Goal: Obtain resource: Download file/media

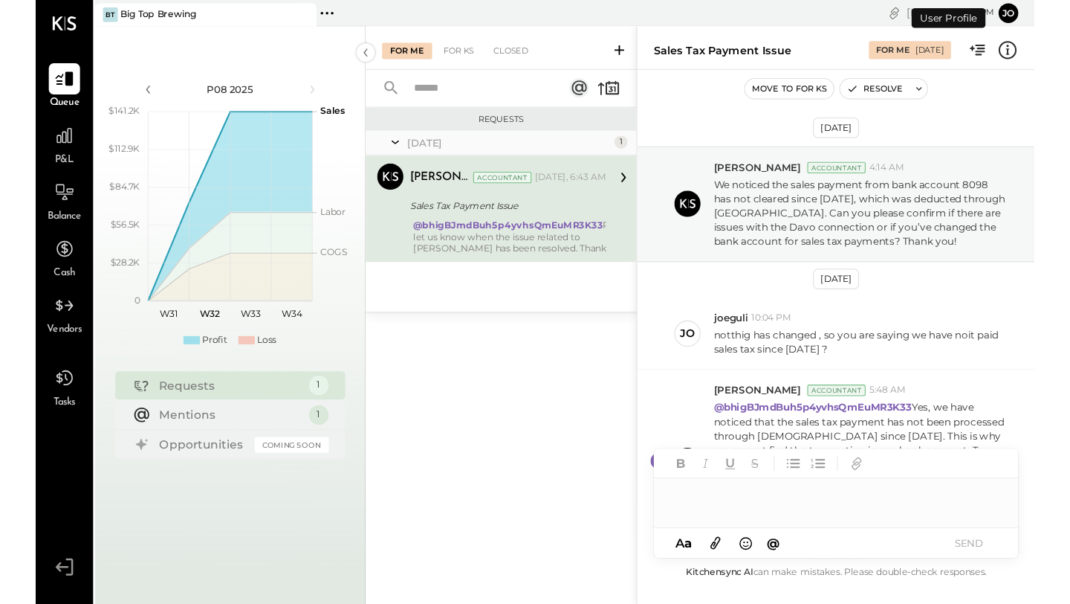
scroll to position [306, 0]
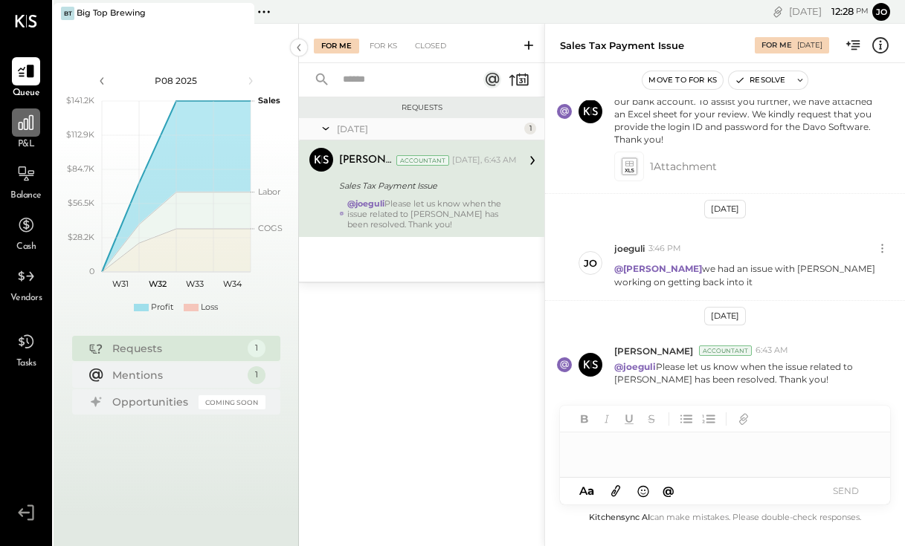
click at [21, 123] on icon at bounding box center [25, 122] width 19 height 19
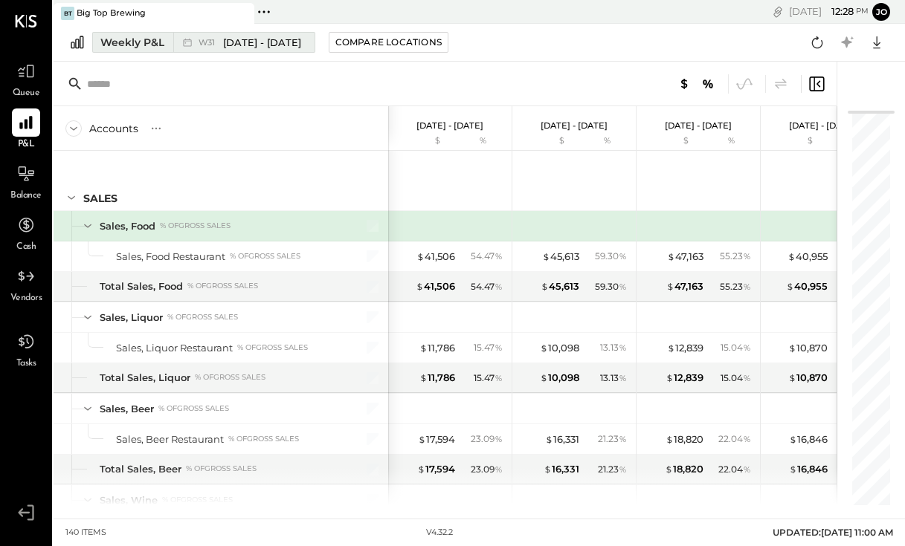
click at [118, 33] on button "Weekly P&L W31 [DATE] - [DATE]" at bounding box center [203, 42] width 223 height 21
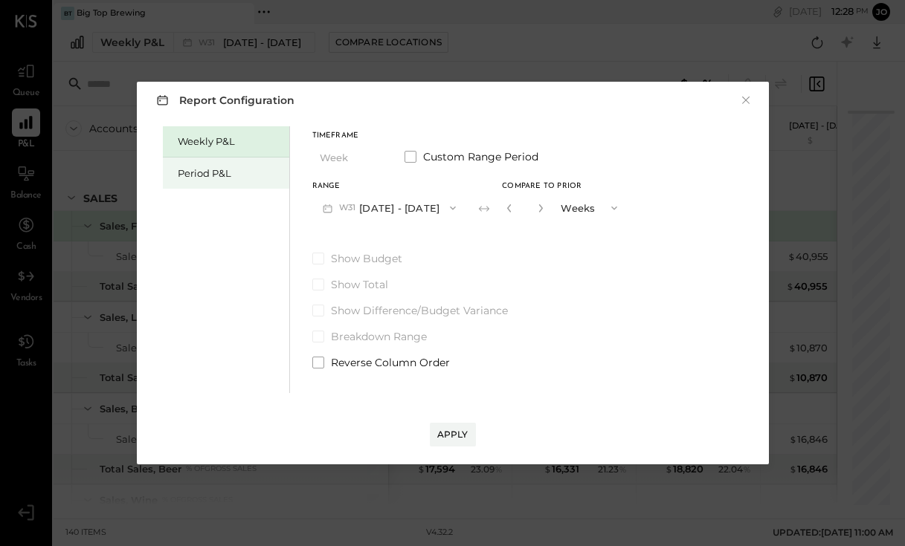
click at [201, 175] on div "Period P&L" at bounding box center [230, 174] width 104 height 14
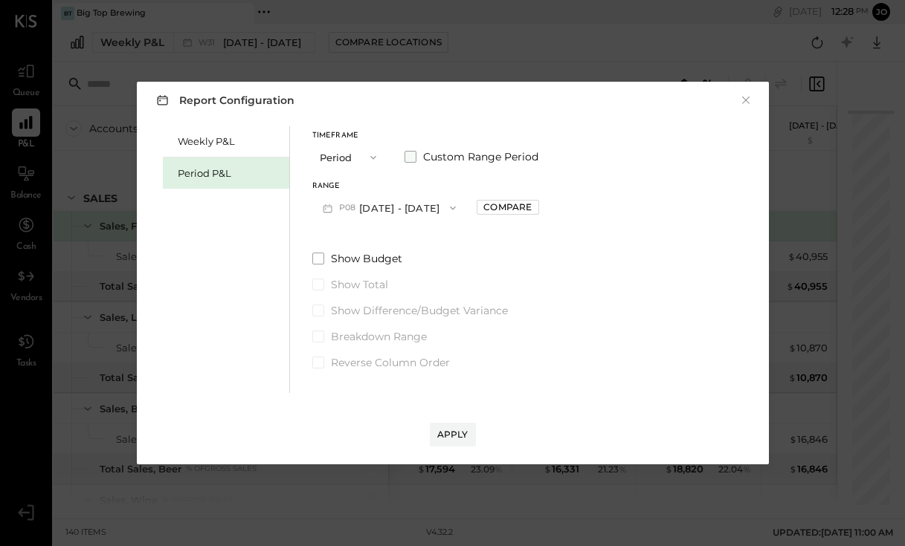
click at [425, 154] on span "Custom Range Period" at bounding box center [480, 156] width 115 height 15
click at [424, 154] on span "Custom Range Period" at bounding box center [482, 156] width 118 height 15
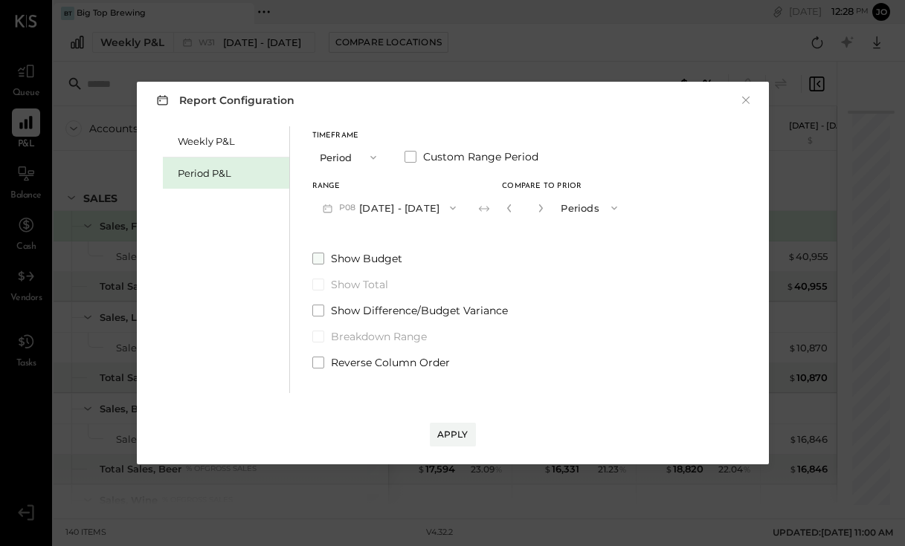
click at [322, 257] on span at bounding box center [318, 259] width 12 height 12
click at [387, 208] on button "P08 [DATE] - [DATE]" at bounding box center [389, 208] width 155 height 28
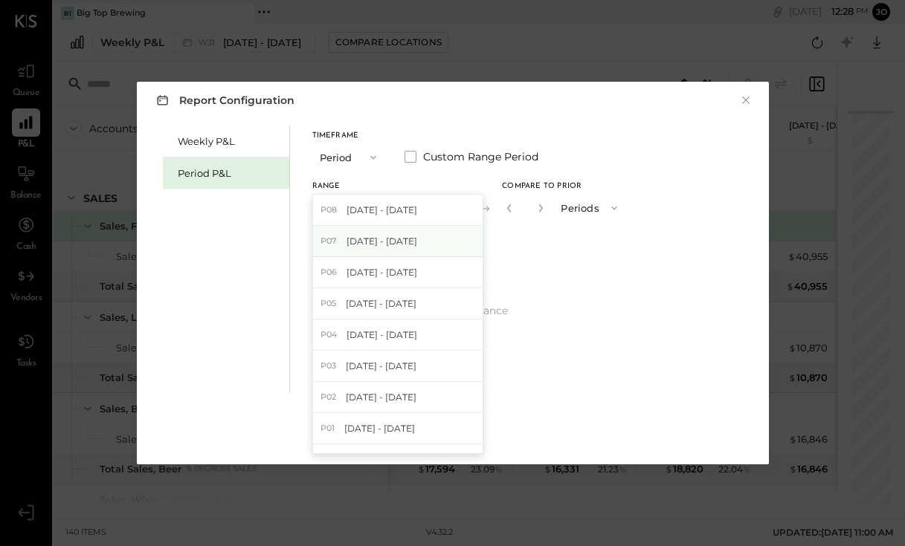
click at [371, 248] on div "P07 [DATE] - [DATE]" at bounding box center [397, 241] width 169 height 31
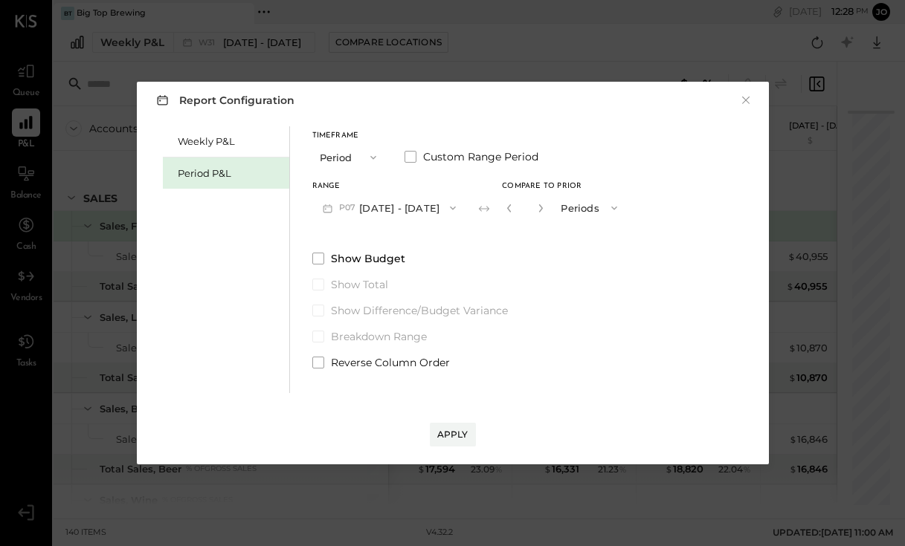
click at [555, 210] on button "Periods" at bounding box center [590, 208] width 74 height 28
click at [561, 231] on span at bounding box center [563, 234] width 4 height 10
click at [418, 160] on label "Custom Range Period" at bounding box center [471, 156] width 134 height 15
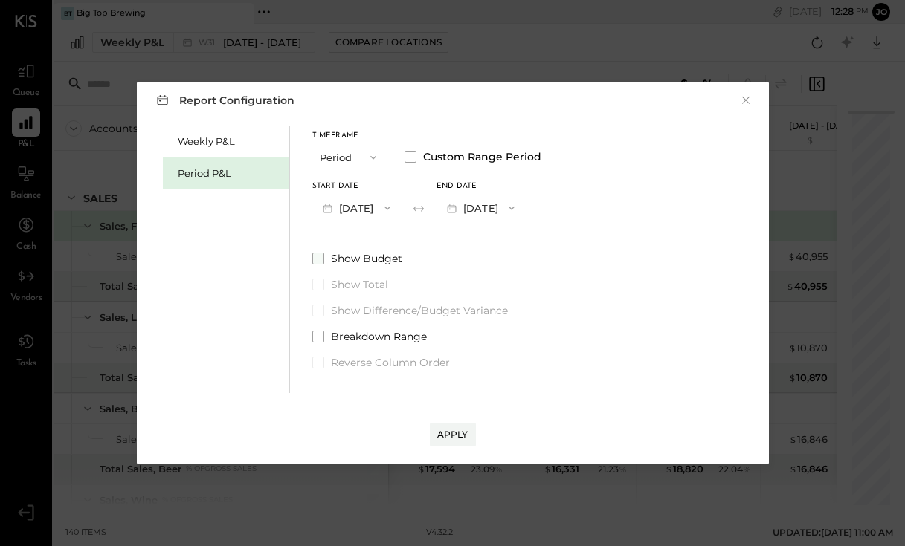
click at [317, 258] on span at bounding box center [318, 259] width 12 height 12
click at [314, 311] on span at bounding box center [318, 311] width 12 height 12
click at [450, 442] on button "Apply" at bounding box center [453, 435] width 46 height 24
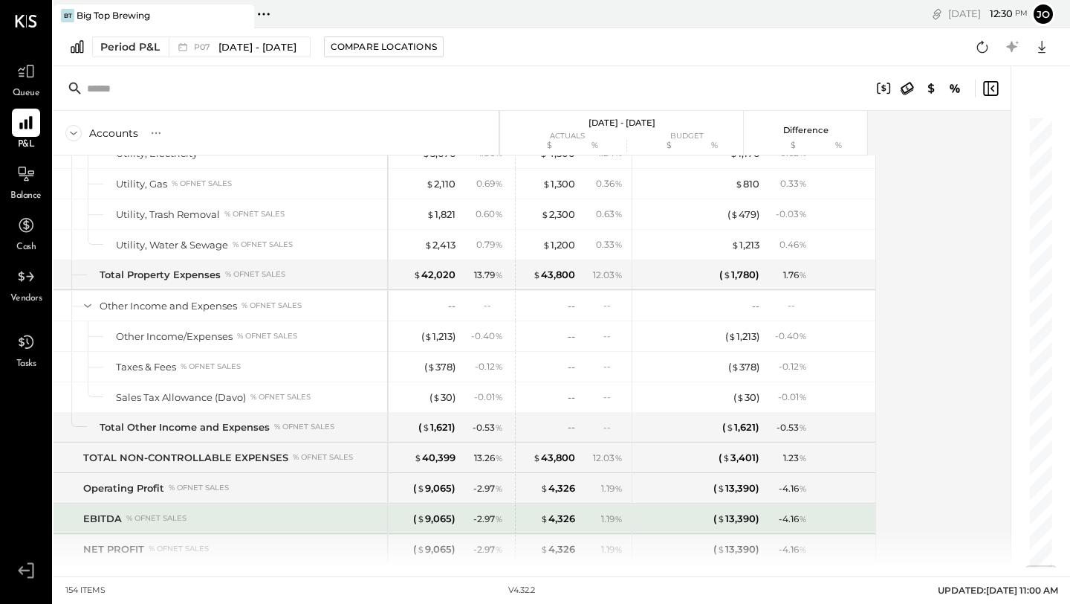
scroll to position [3825, 0]
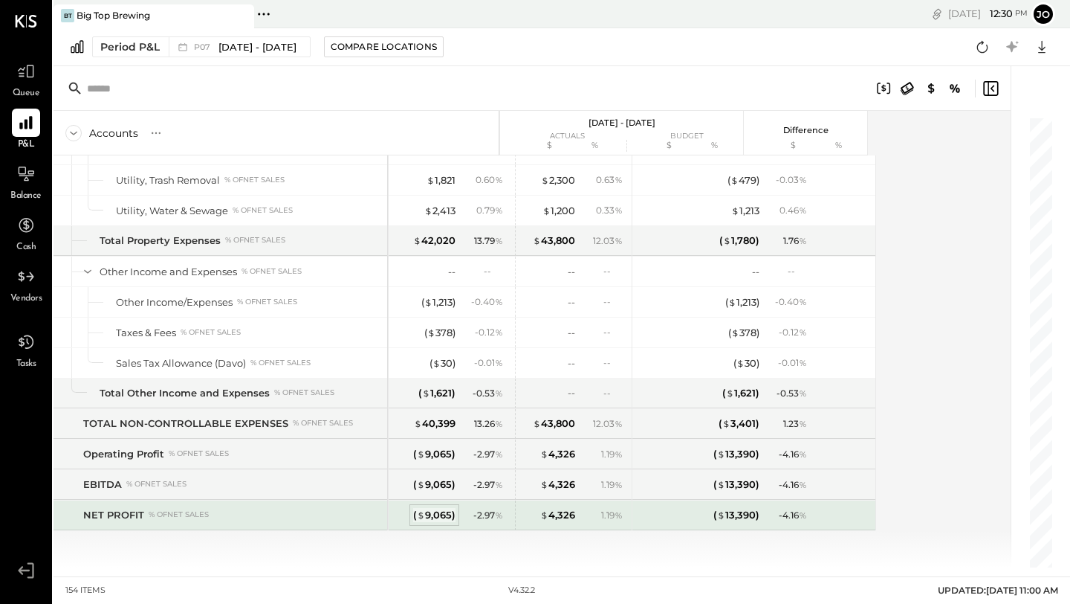
click at [438, 515] on div "( $ 9,065 )" at bounding box center [434, 515] width 42 height 14
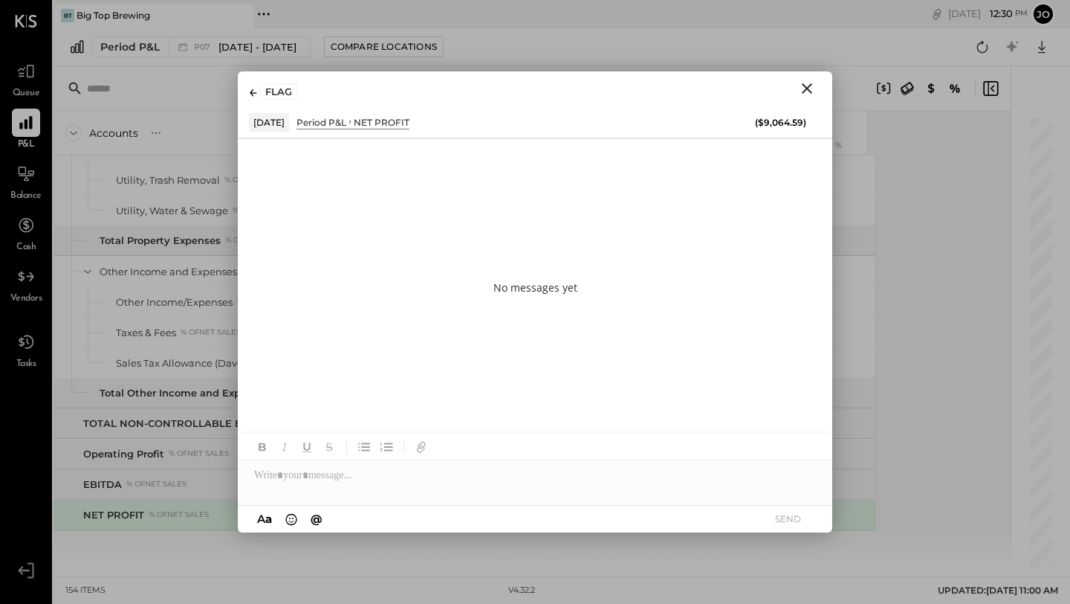
click at [809, 90] on icon "Close" at bounding box center [807, 88] width 10 height 10
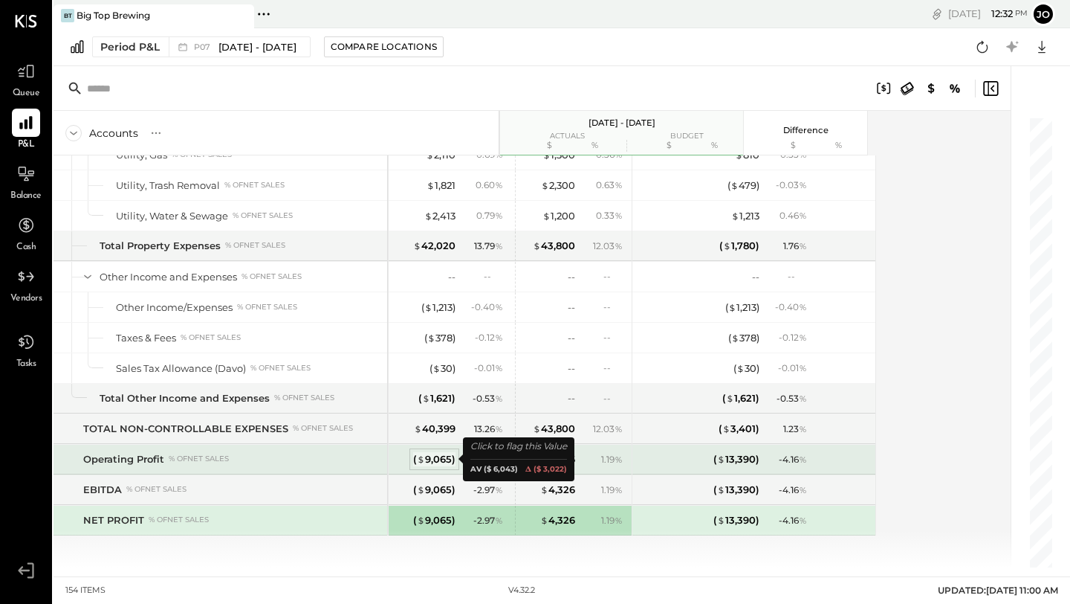
scroll to position [3825, 0]
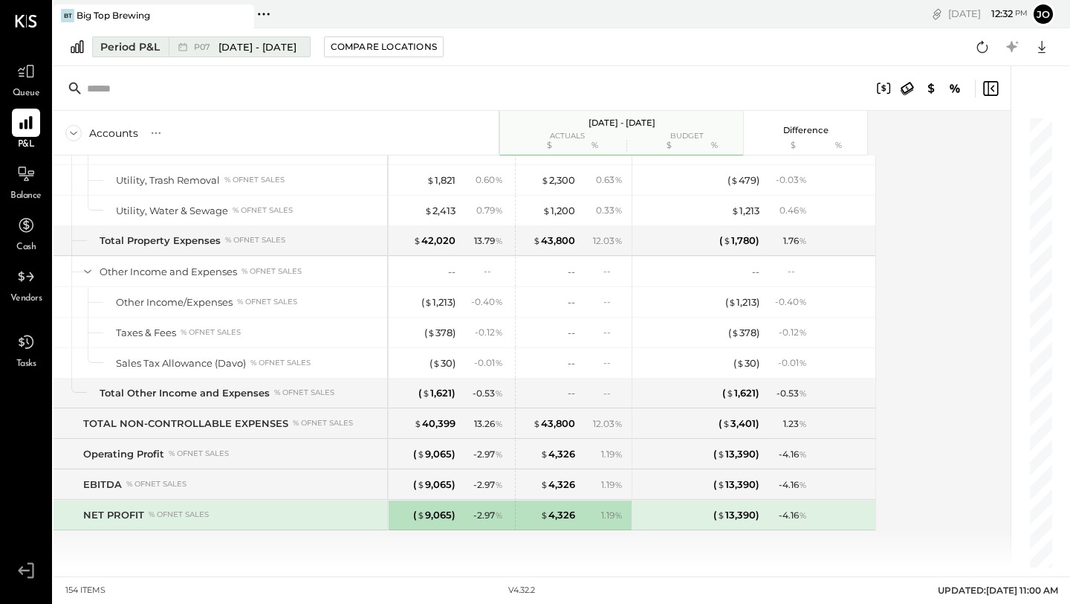
click at [216, 48] on div "P07 [DATE] - [DATE]" at bounding box center [245, 47] width 103 height 14
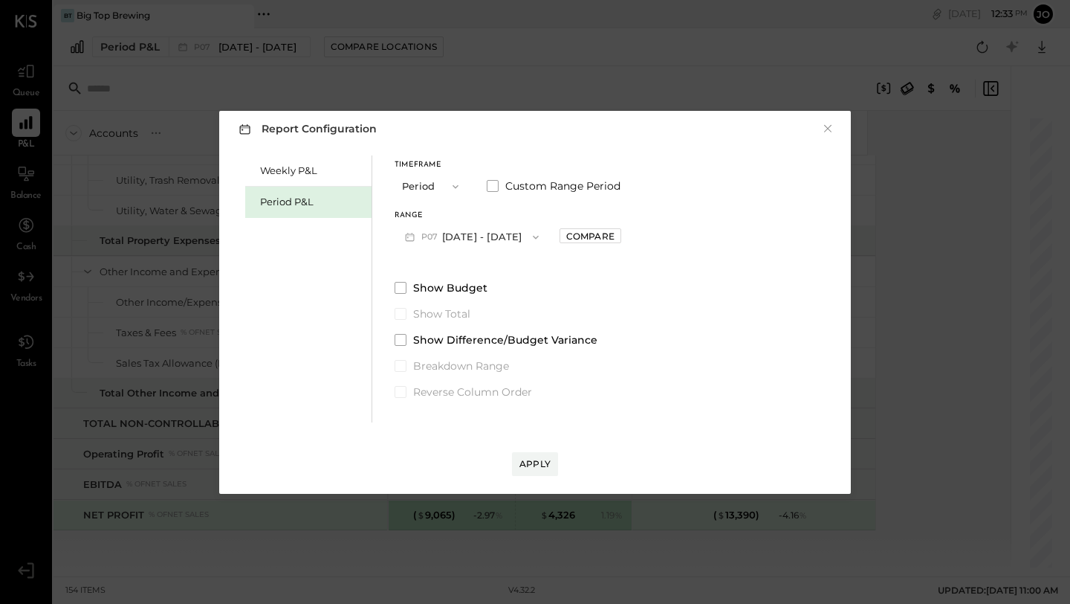
click at [435, 185] on button "Period" at bounding box center [432, 186] width 74 height 28
click at [435, 185] on span "Period" at bounding box center [422, 186] width 30 height 10
click at [466, 237] on button "P08 [DATE] - [DATE]" at bounding box center [472, 237] width 155 height 28
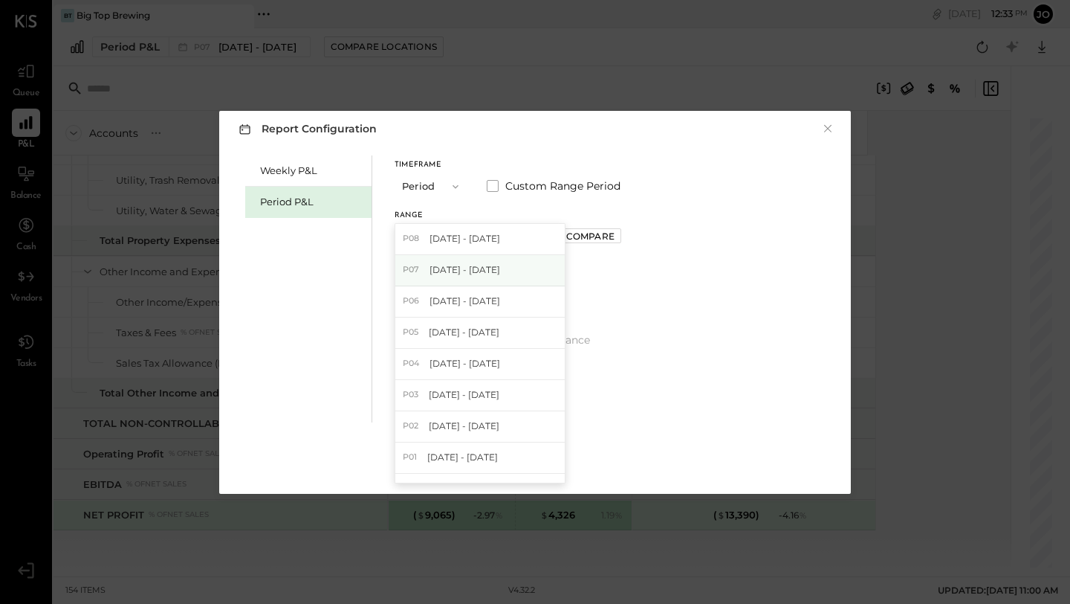
click at [455, 270] on span "[DATE] - [DATE]" at bounding box center [465, 269] width 71 height 13
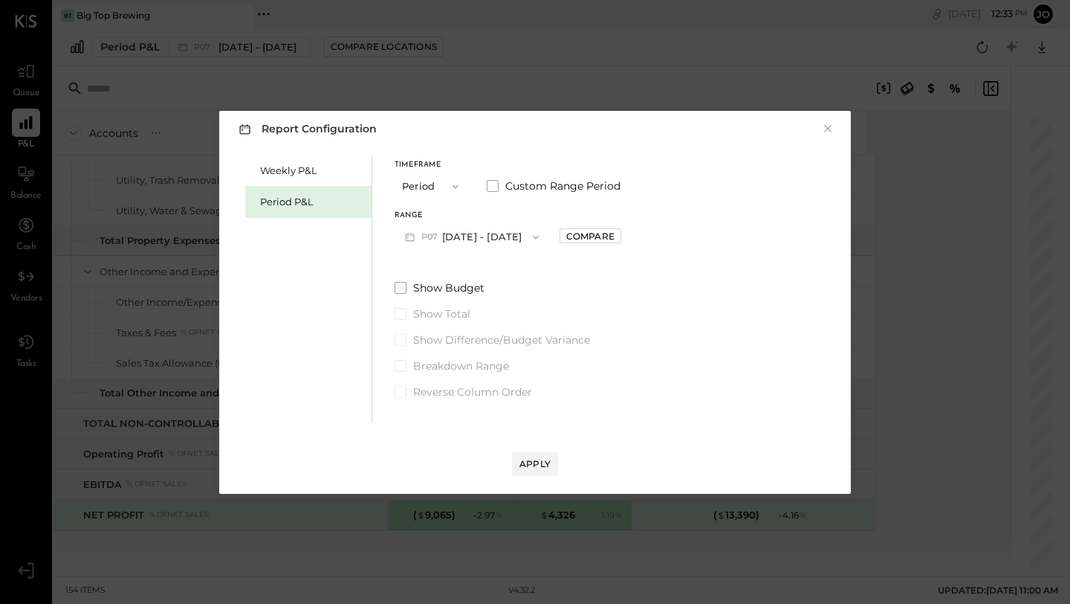
click at [400, 287] on span at bounding box center [401, 288] width 12 height 12
click at [398, 337] on span at bounding box center [401, 340] width 12 height 12
click at [541, 465] on div "Apply" at bounding box center [535, 463] width 31 height 13
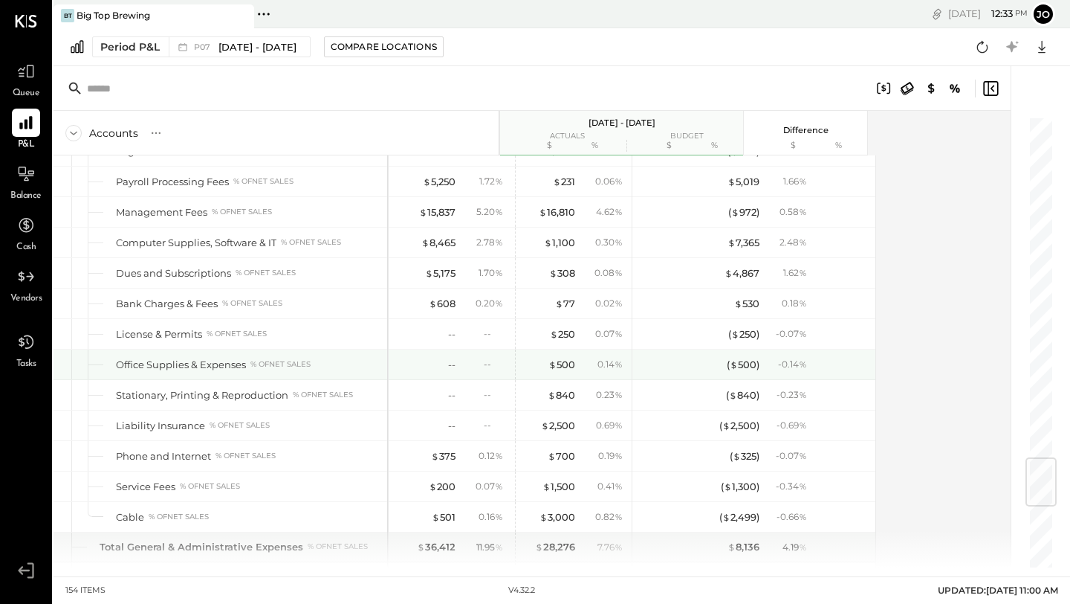
scroll to position [2888, 0]
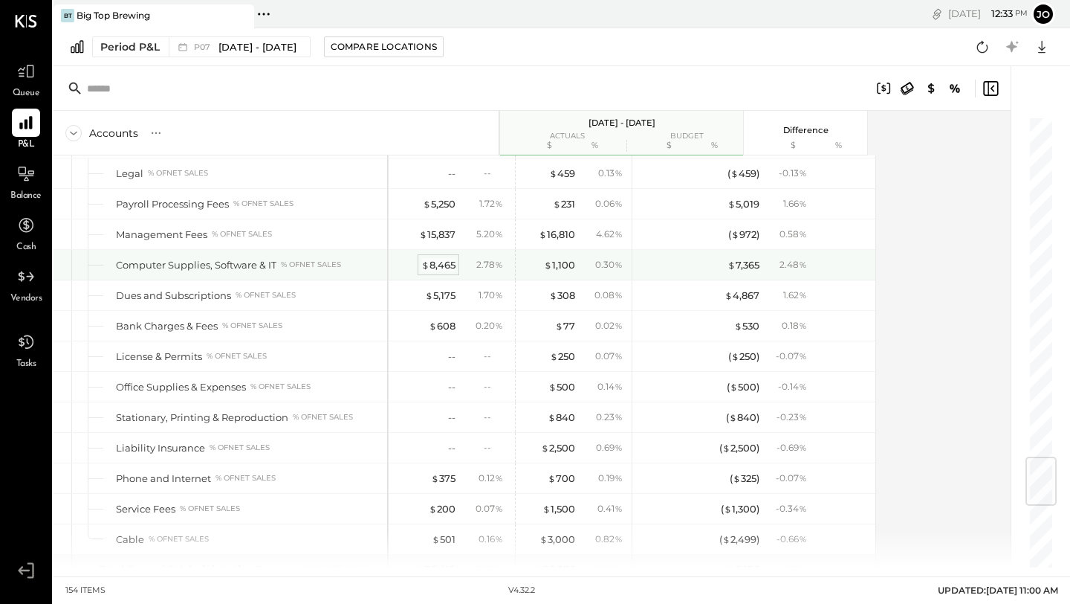
click at [437, 260] on div "$ 8,465" at bounding box center [438, 265] width 34 height 14
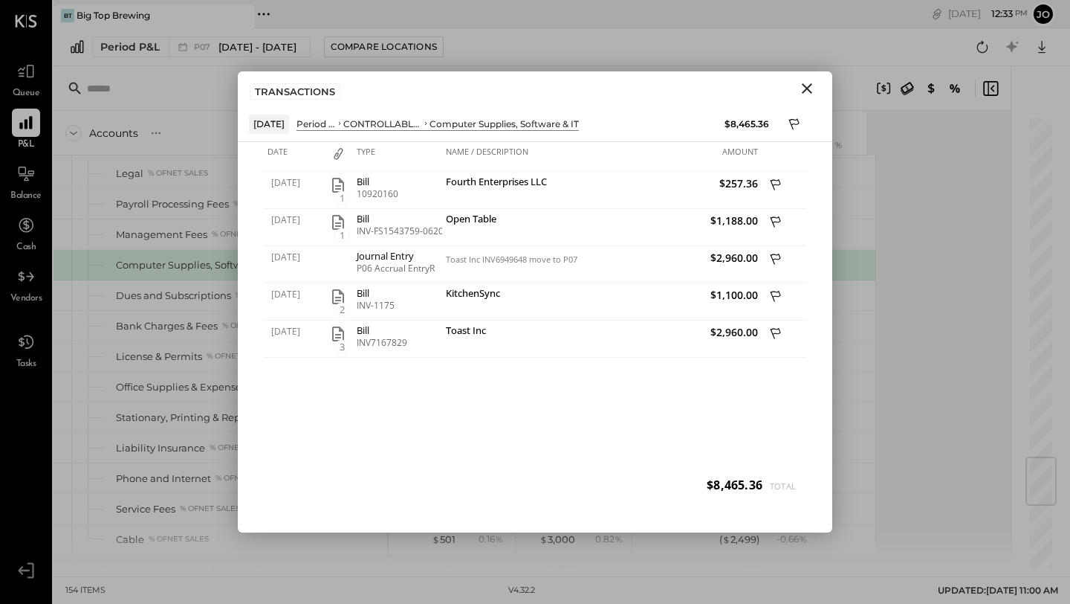
click at [806, 88] on icon "Close" at bounding box center [807, 88] width 10 height 10
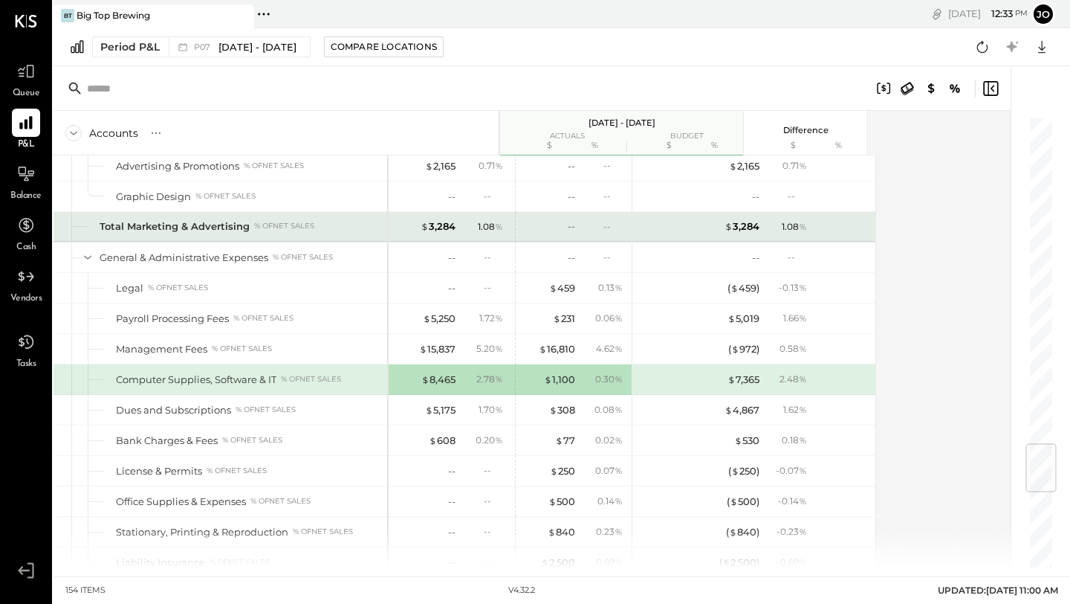
scroll to position [2751, 0]
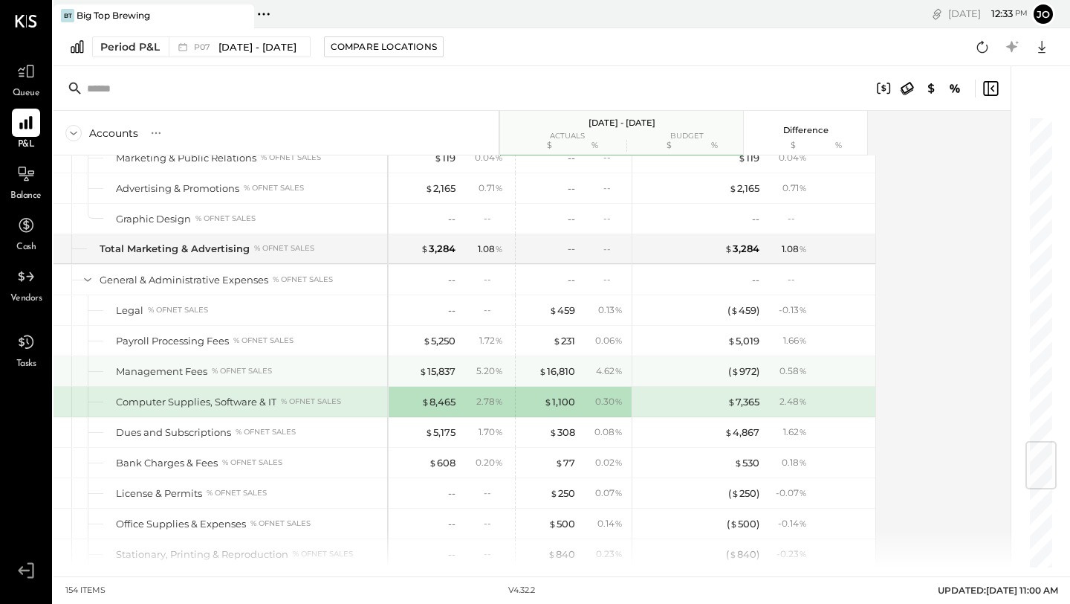
click at [433, 361] on div "$ 15,837 5.20 %" at bounding box center [452, 371] width 112 height 30
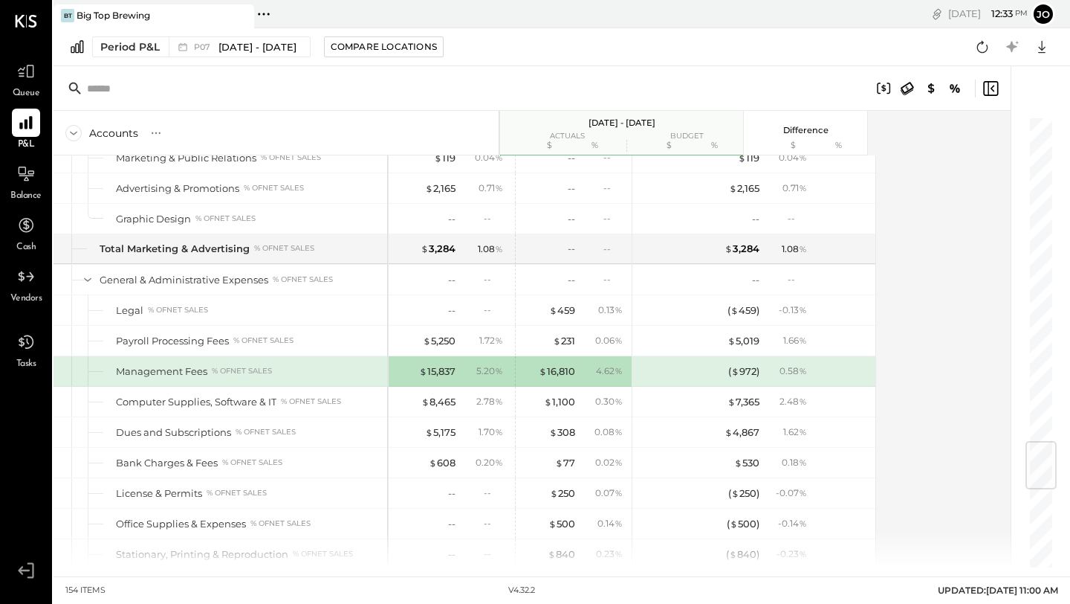
click at [433, 361] on div "$ 15,837 5.20 %" at bounding box center [452, 371] width 112 height 30
click at [430, 366] on div "$ 15,837" at bounding box center [437, 371] width 36 height 14
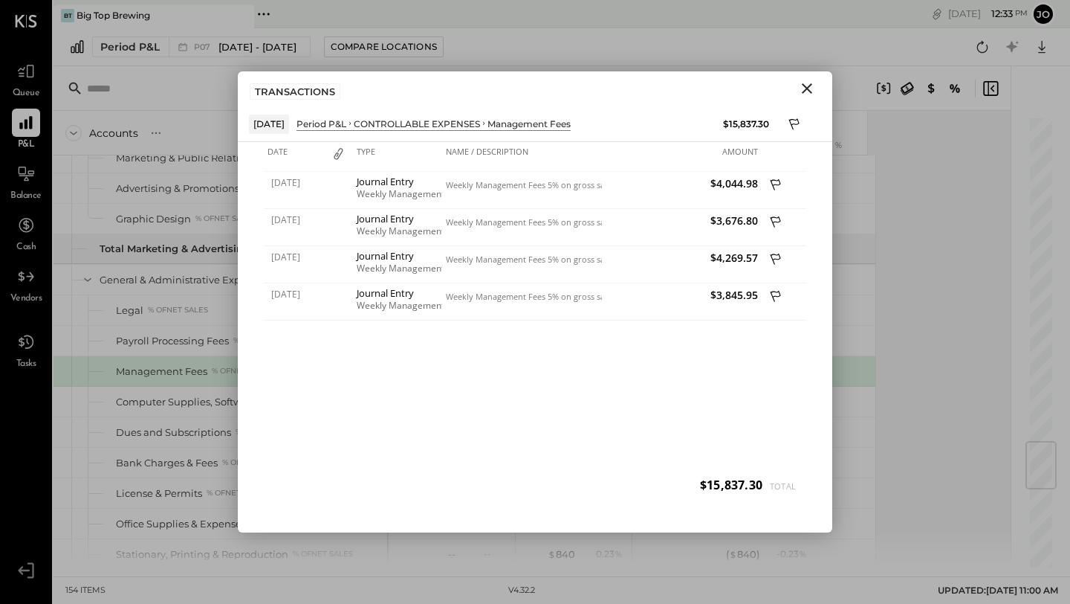
click at [802, 87] on icon "Close" at bounding box center [807, 89] width 18 height 18
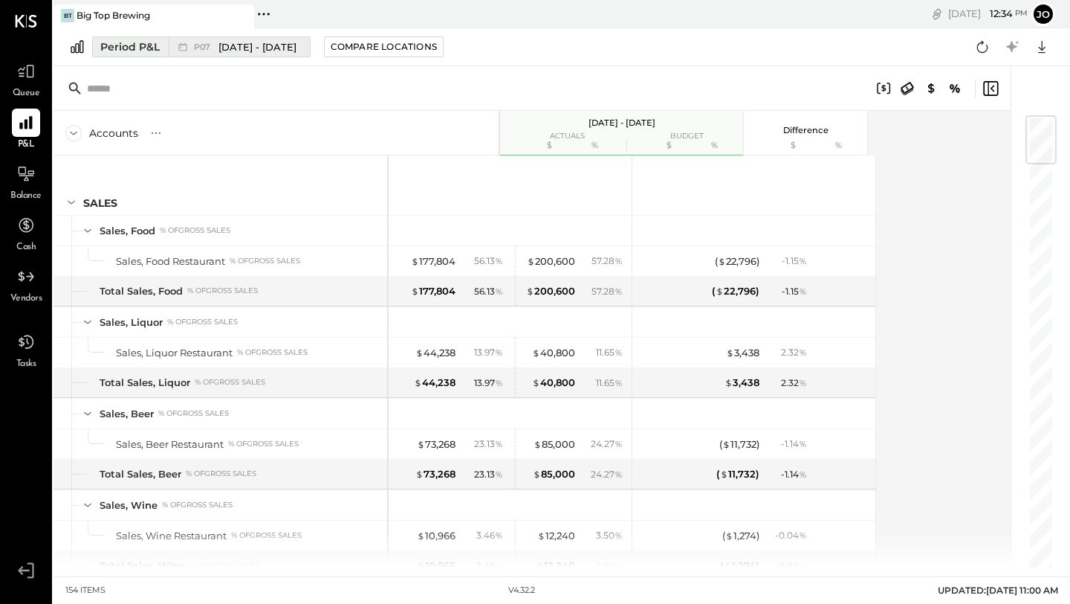
click at [195, 48] on span "P07" at bounding box center [204, 47] width 21 height 8
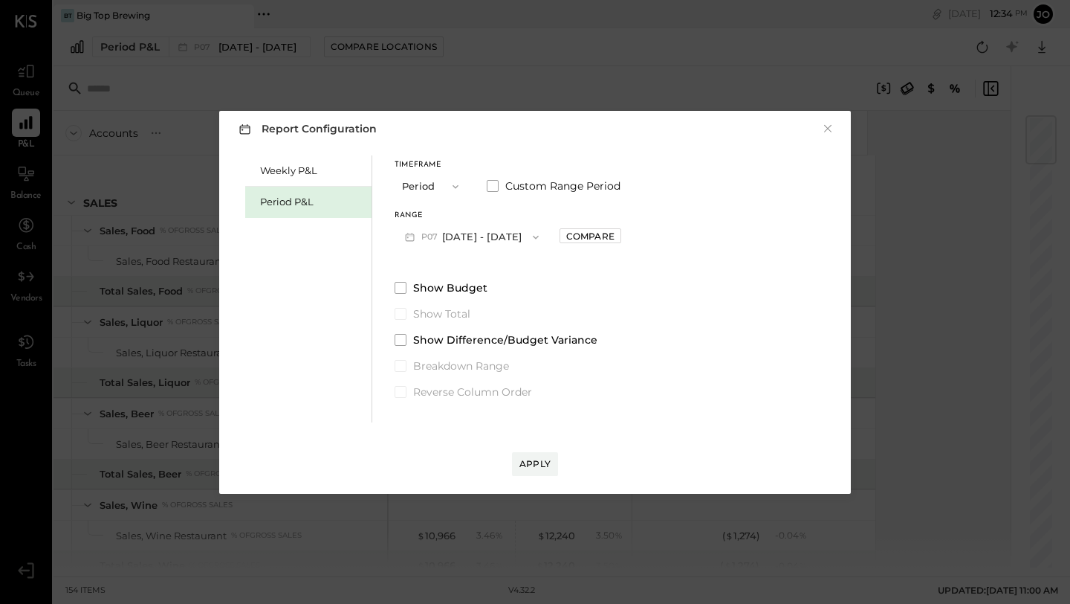
click at [424, 240] on span "P07" at bounding box center [431, 237] width 21 height 12
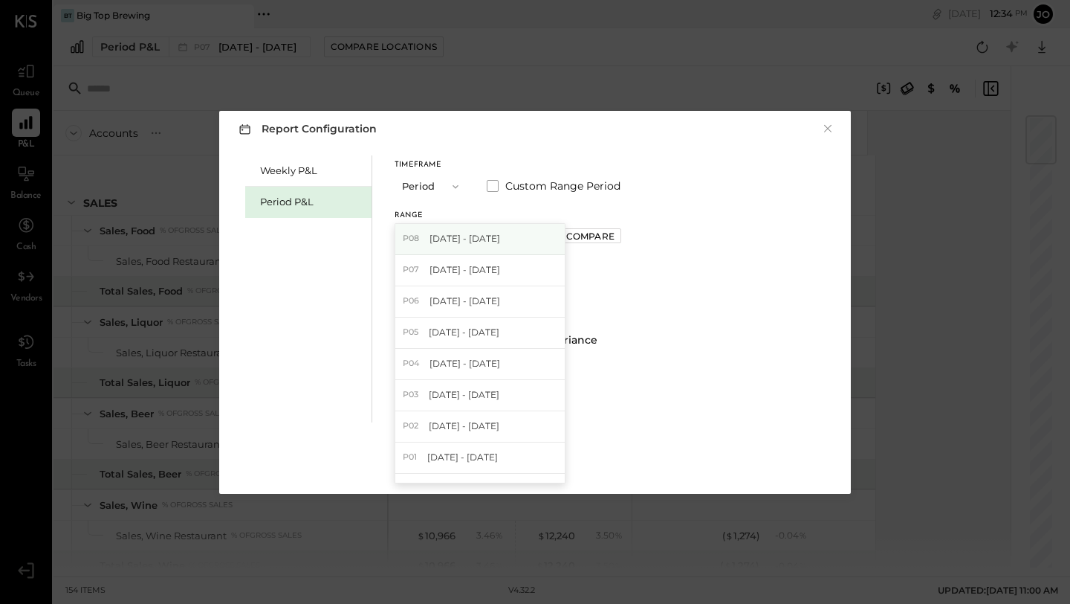
click at [429, 246] on div "P08 [DATE] - [DATE]" at bounding box center [479, 239] width 169 height 31
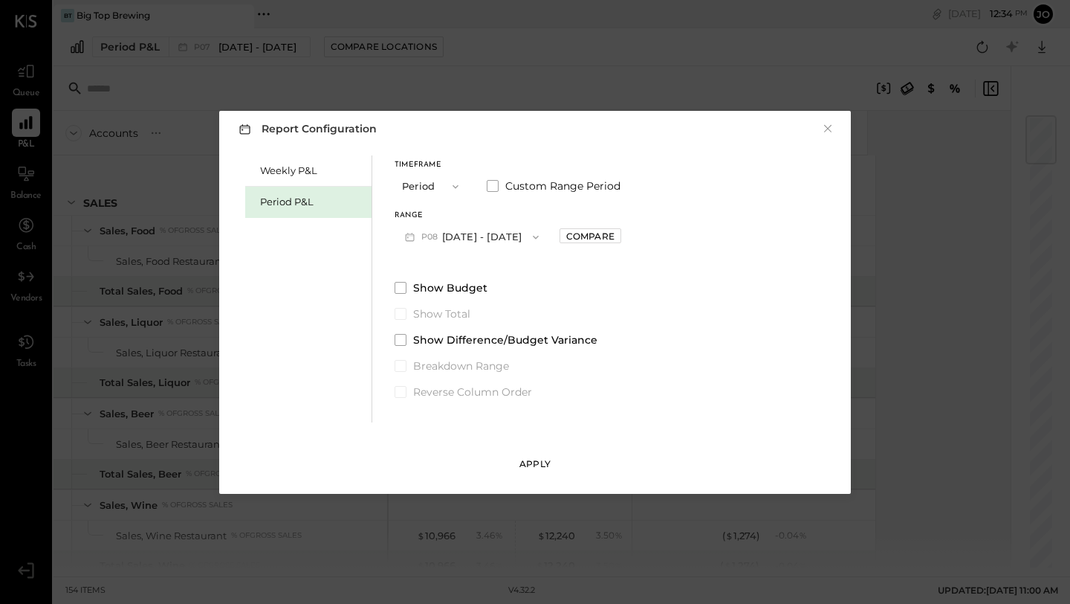
click at [525, 459] on div "Apply" at bounding box center [535, 463] width 31 height 13
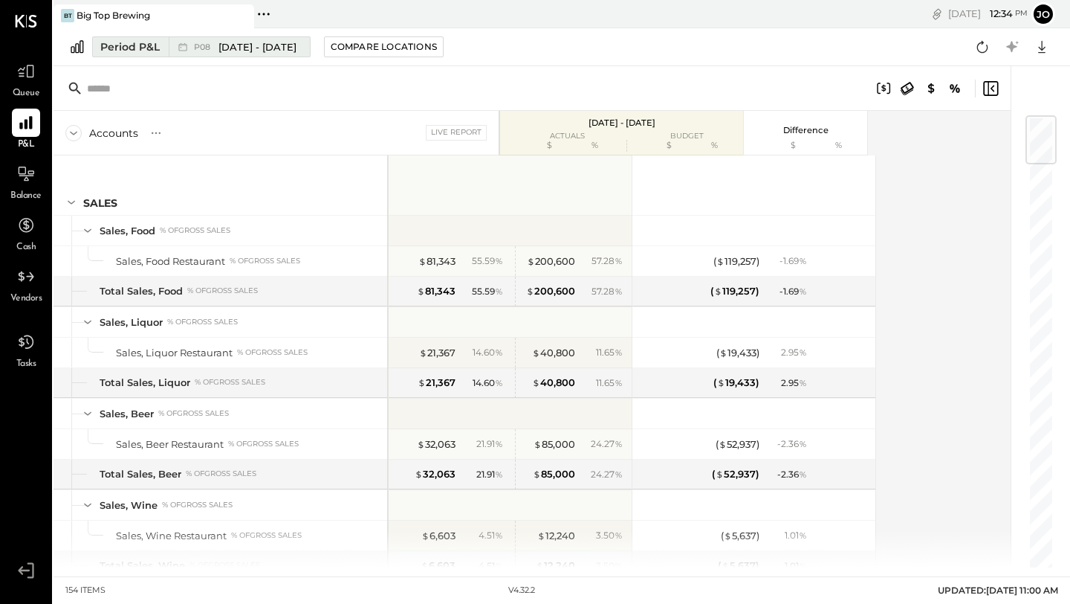
click at [272, 56] on div "P08 [DATE] - [DATE]" at bounding box center [236, 46] width 134 height 19
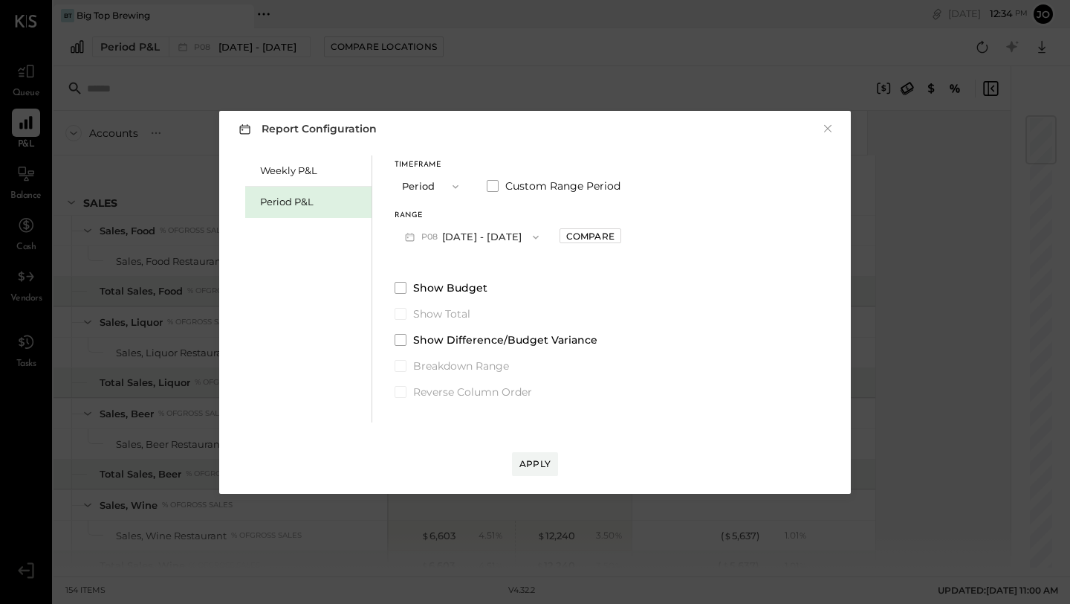
click at [438, 235] on span "P08" at bounding box center [431, 237] width 21 height 12
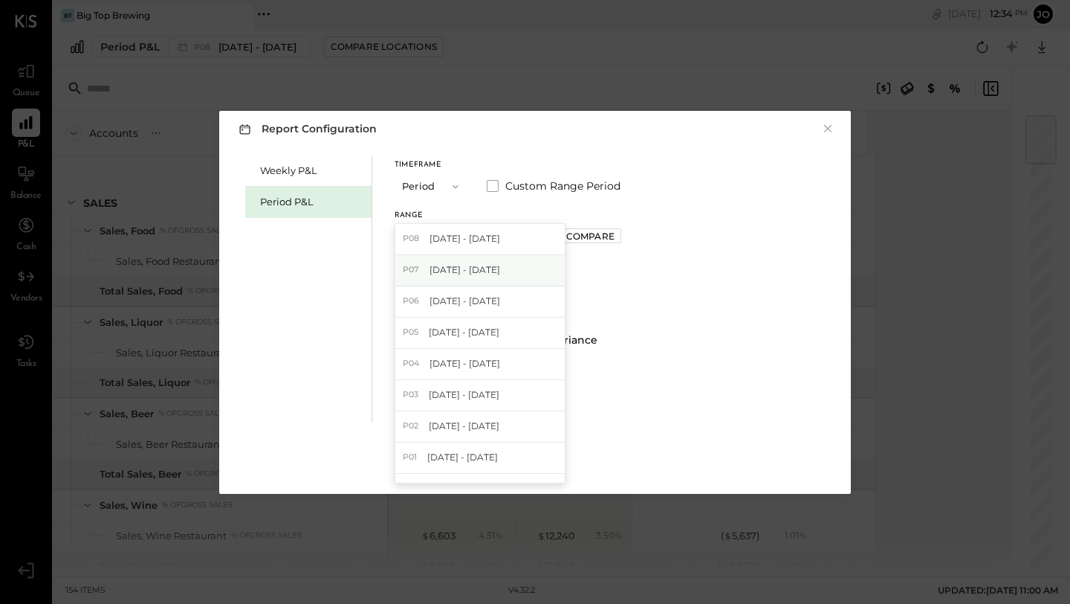
click at [441, 271] on span "[DATE] - [DATE]" at bounding box center [465, 269] width 71 height 13
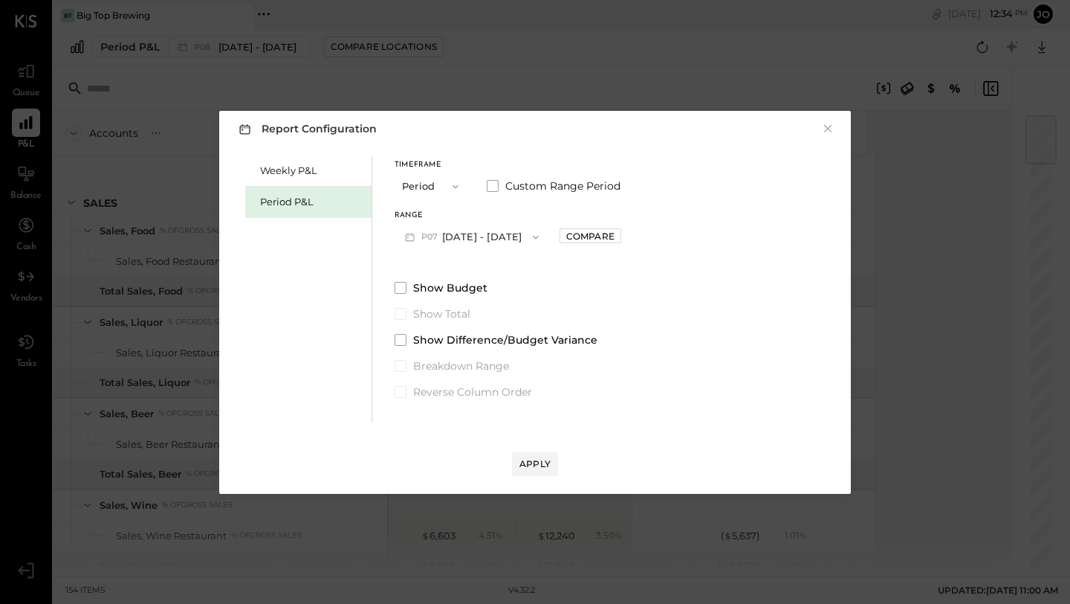
click at [423, 184] on button "Period" at bounding box center [432, 186] width 74 height 28
click at [423, 184] on span "Period" at bounding box center [422, 186] width 30 height 10
click at [445, 237] on button "P08 [DATE] - [DATE]" at bounding box center [472, 237] width 155 height 28
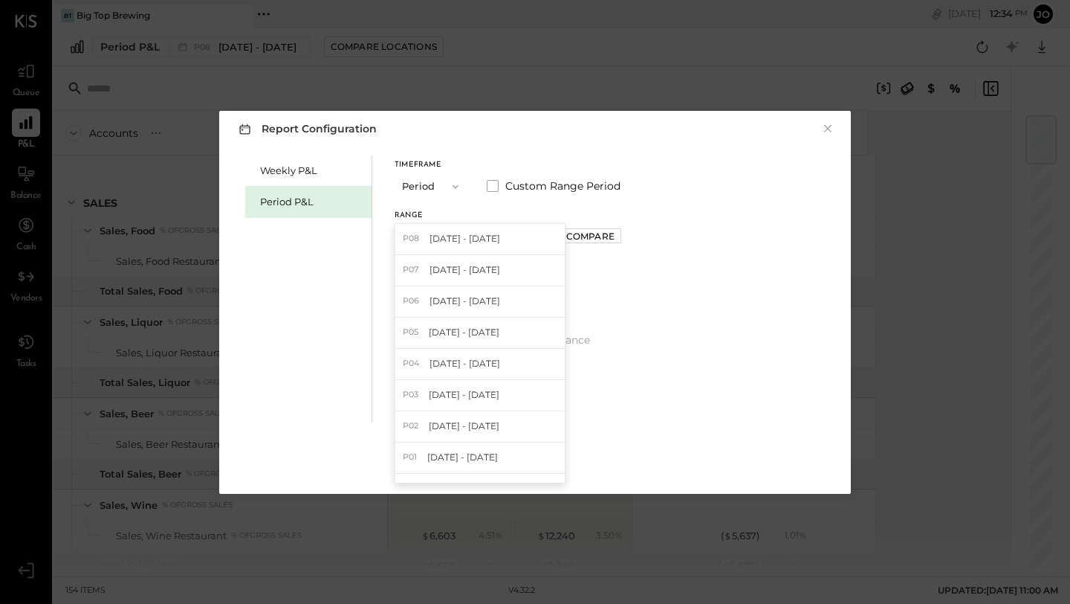
click at [445, 237] on span "[DATE] - [DATE]" at bounding box center [465, 238] width 71 height 13
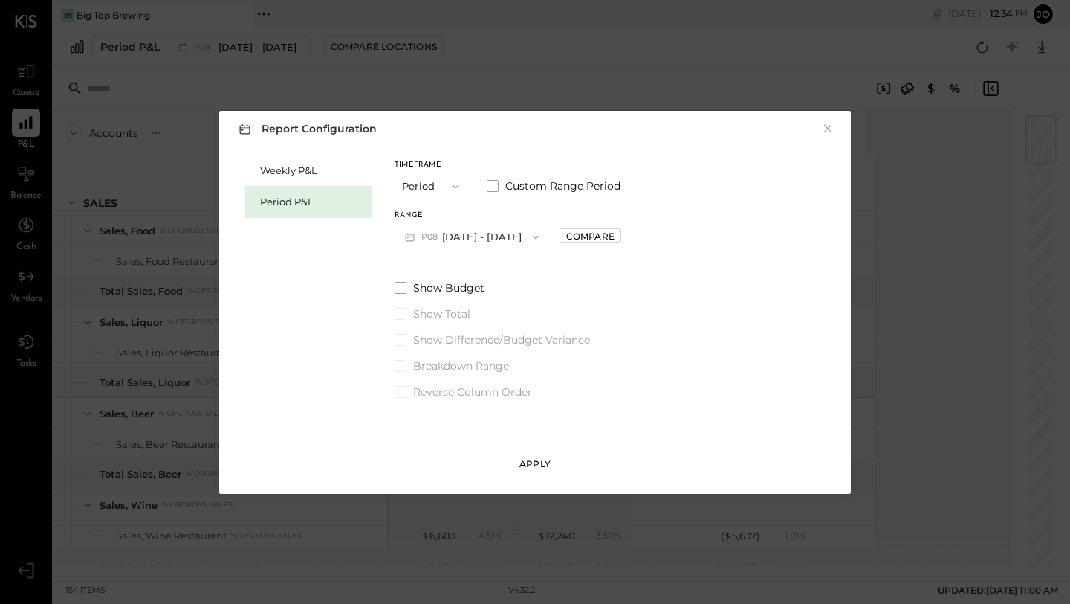
click at [543, 462] on div "Apply" at bounding box center [535, 463] width 31 height 13
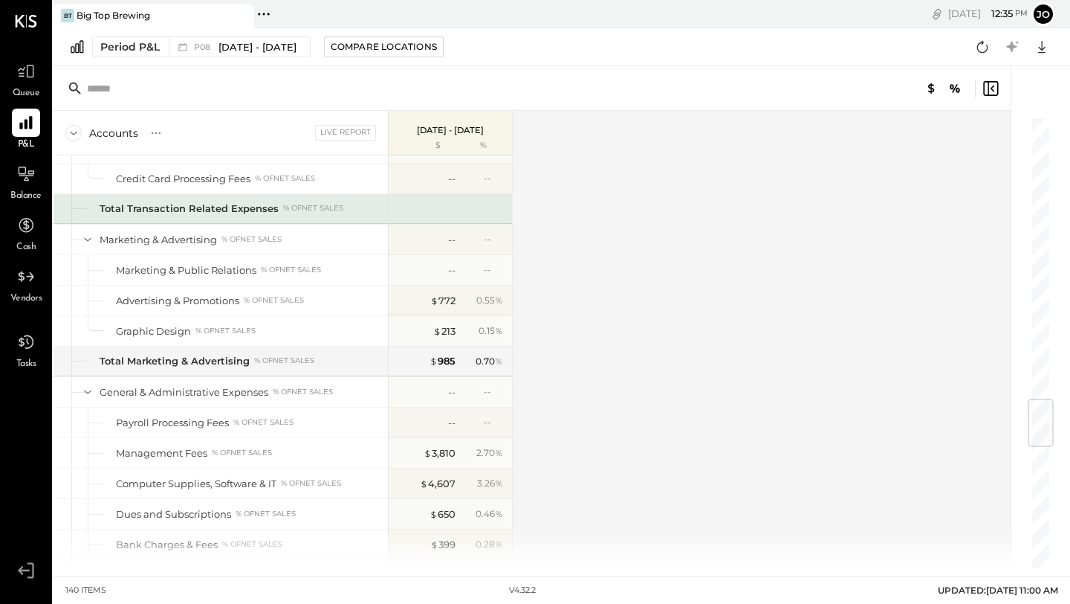
scroll to position [2402, 0]
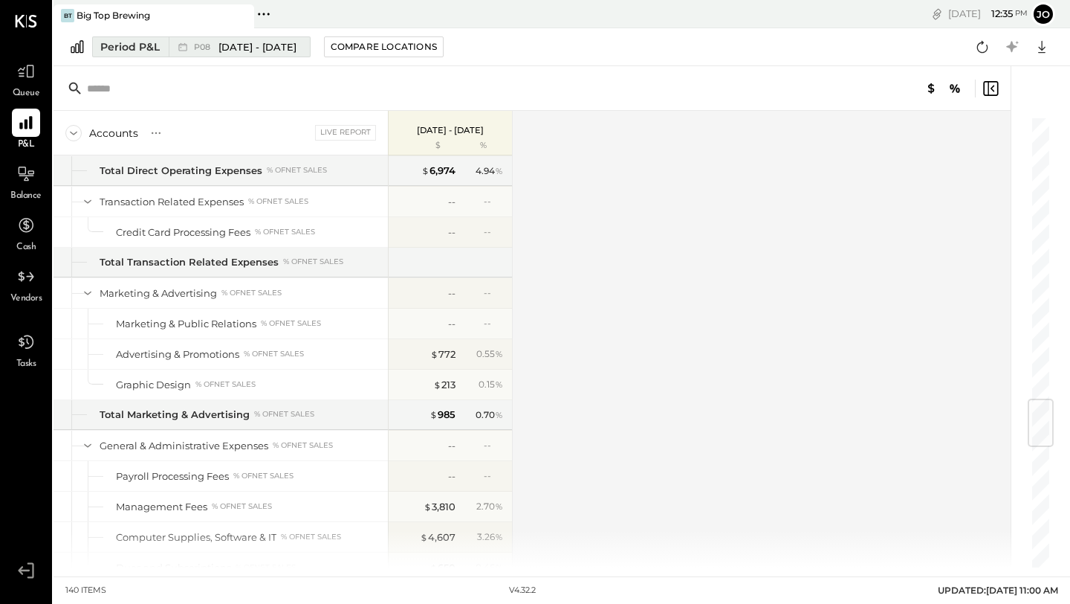
click at [245, 46] on span "[DATE] - [DATE]" at bounding box center [258, 47] width 78 height 14
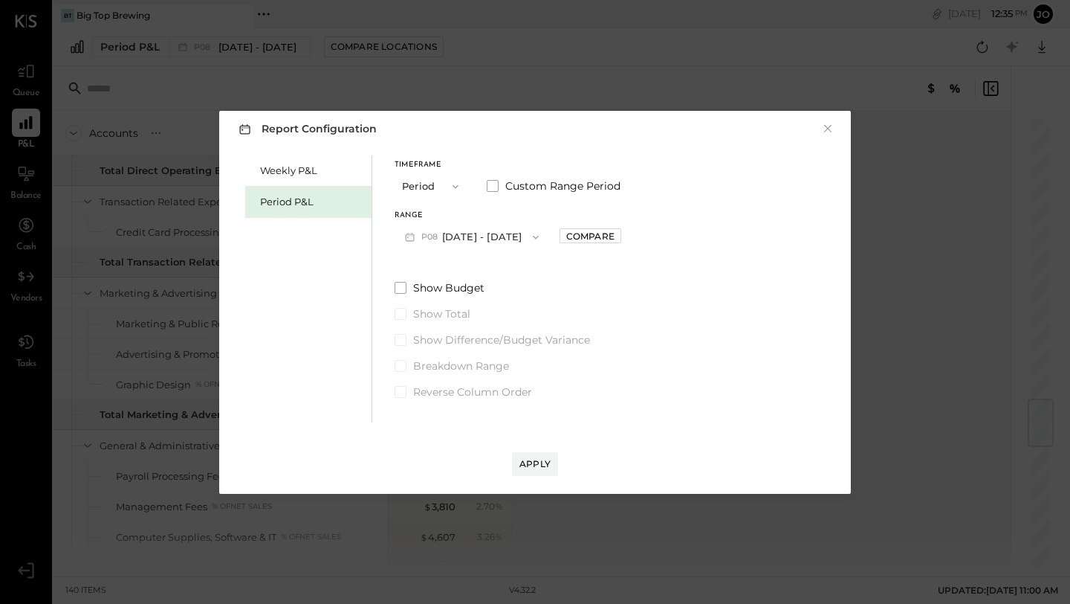
click at [285, 210] on div "Period P&L" at bounding box center [308, 202] width 126 height 31
click at [432, 235] on span "P08" at bounding box center [431, 237] width 21 height 12
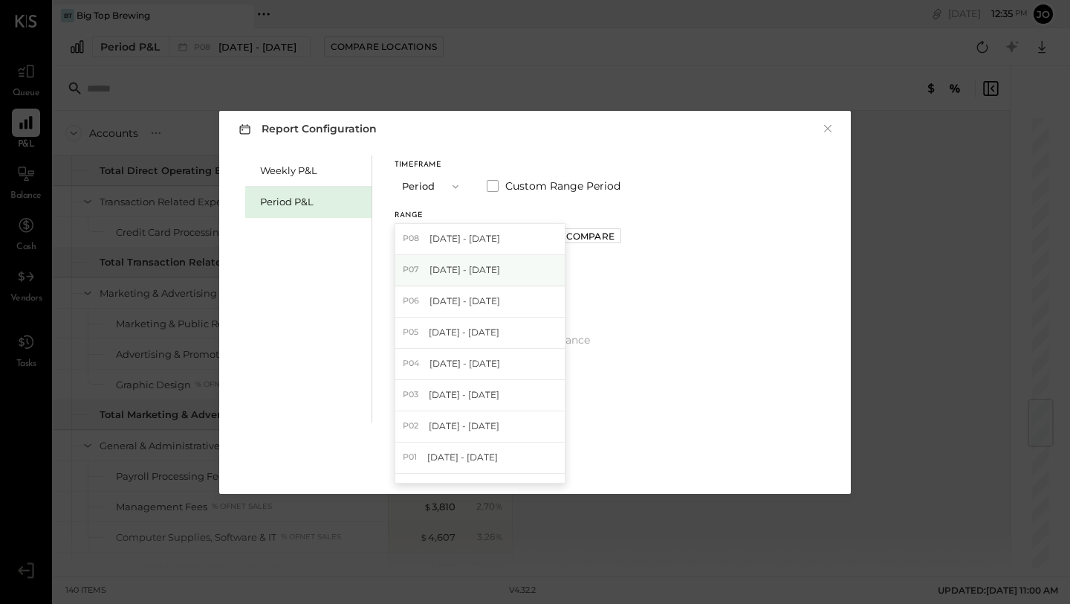
click at [432, 277] on div "P07 [DATE] - [DATE]" at bounding box center [479, 270] width 169 height 31
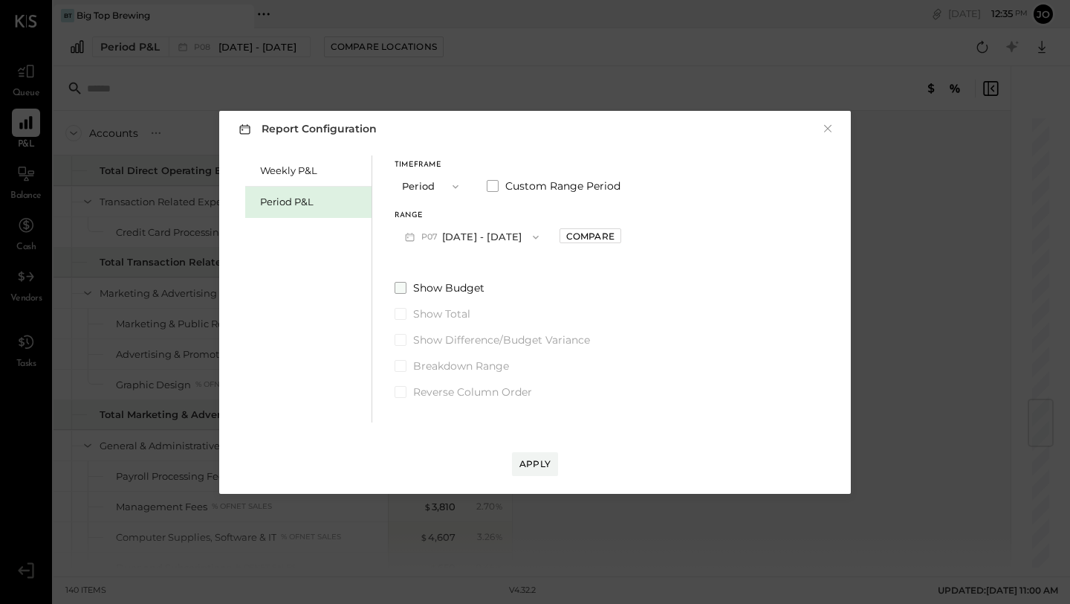
click at [403, 288] on span at bounding box center [401, 288] width 12 height 12
click at [401, 341] on span at bounding box center [401, 340] width 12 height 12
click at [529, 464] on div "Apply" at bounding box center [535, 463] width 31 height 13
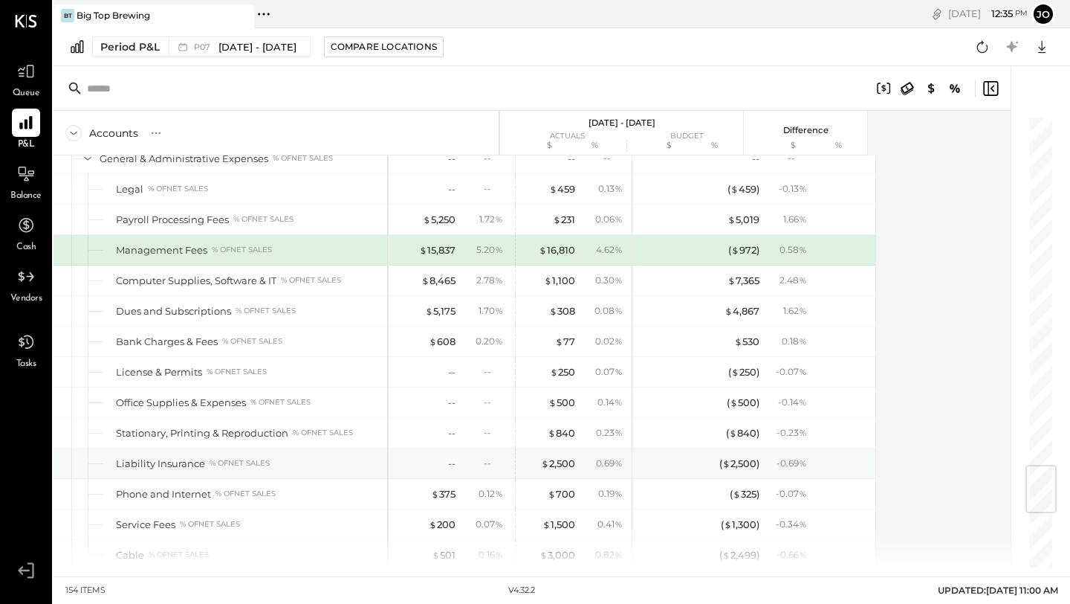
scroll to position [2871, 0]
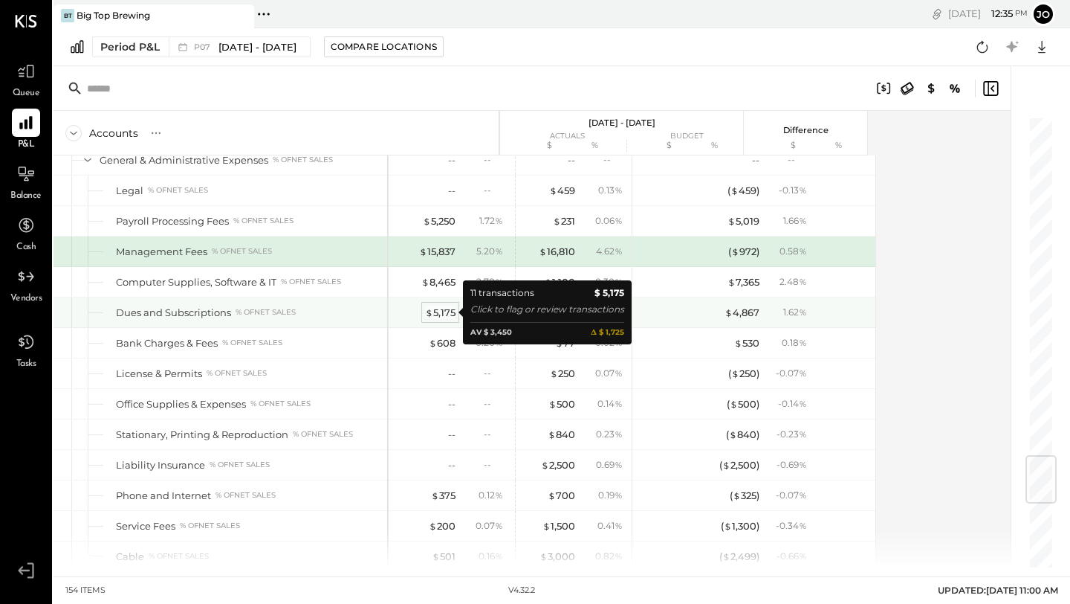
click at [445, 310] on div "$ 5,175" at bounding box center [440, 313] width 30 height 14
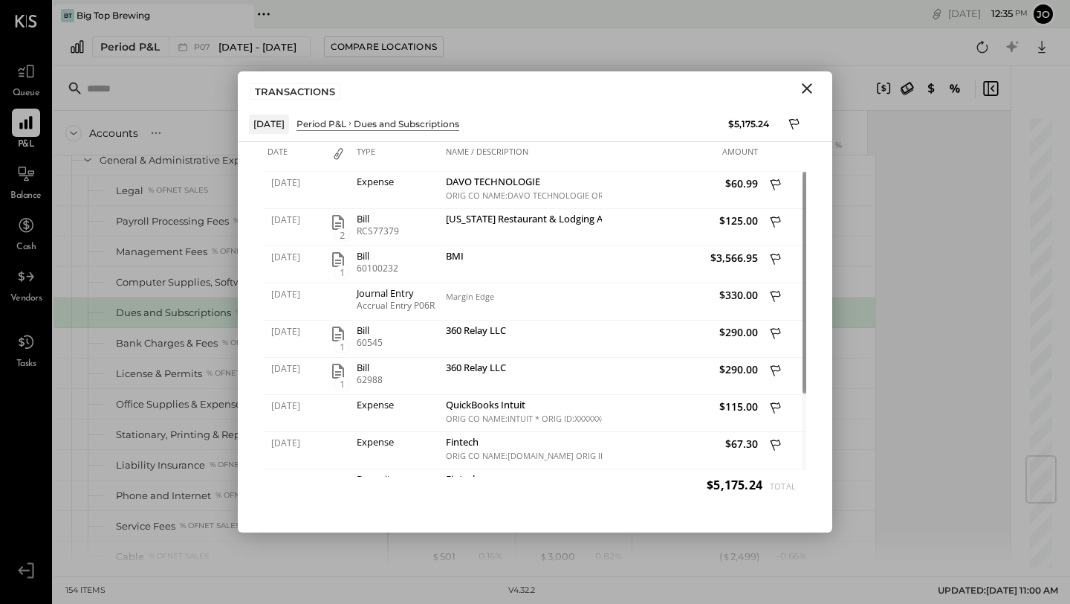
click at [810, 91] on icon "Close" at bounding box center [807, 88] width 10 height 10
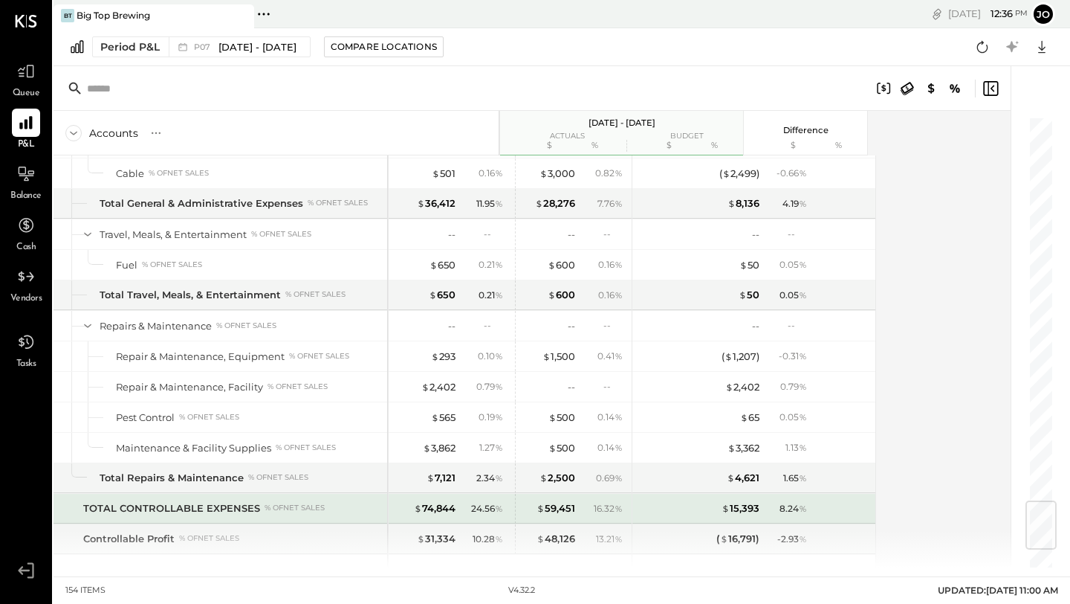
scroll to position [3257, 0]
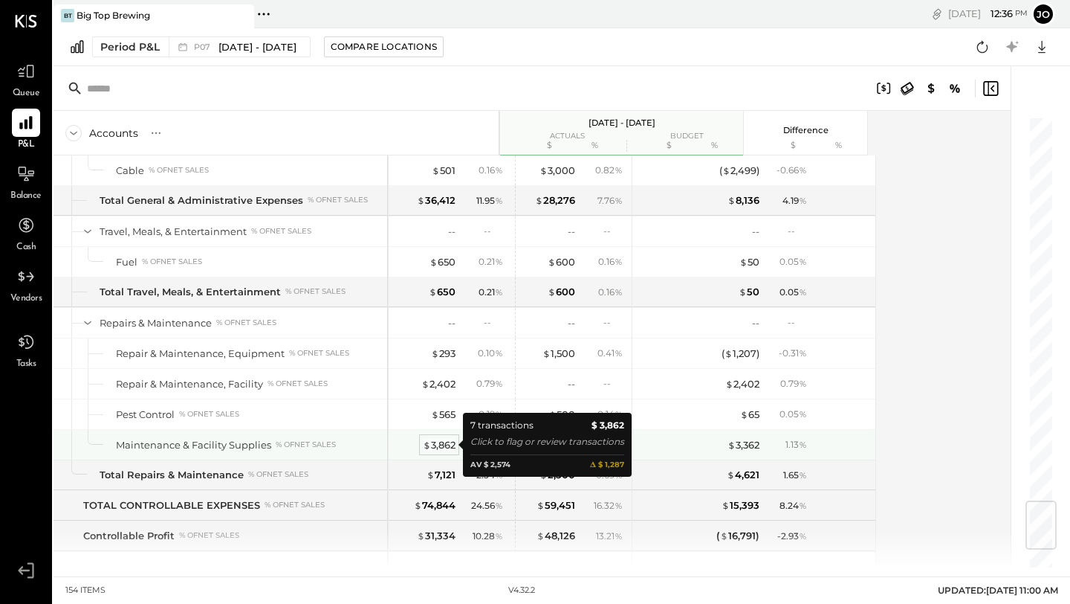
click at [442, 447] on div "$ 3,862" at bounding box center [439, 445] width 33 height 14
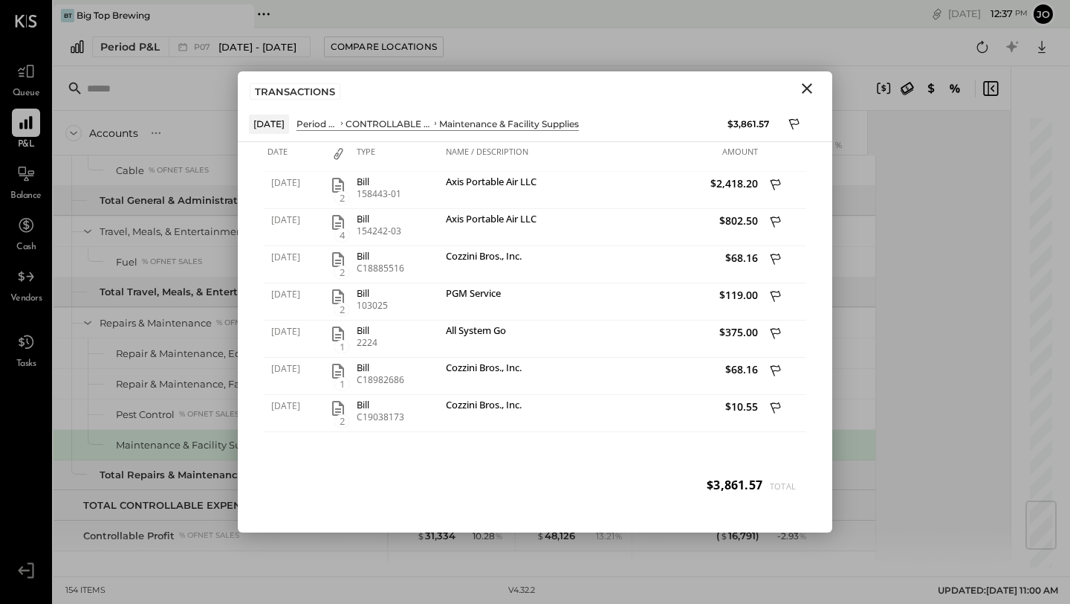
click at [801, 90] on icon "Close" at bounding box center [807, 89] width 18 height 18
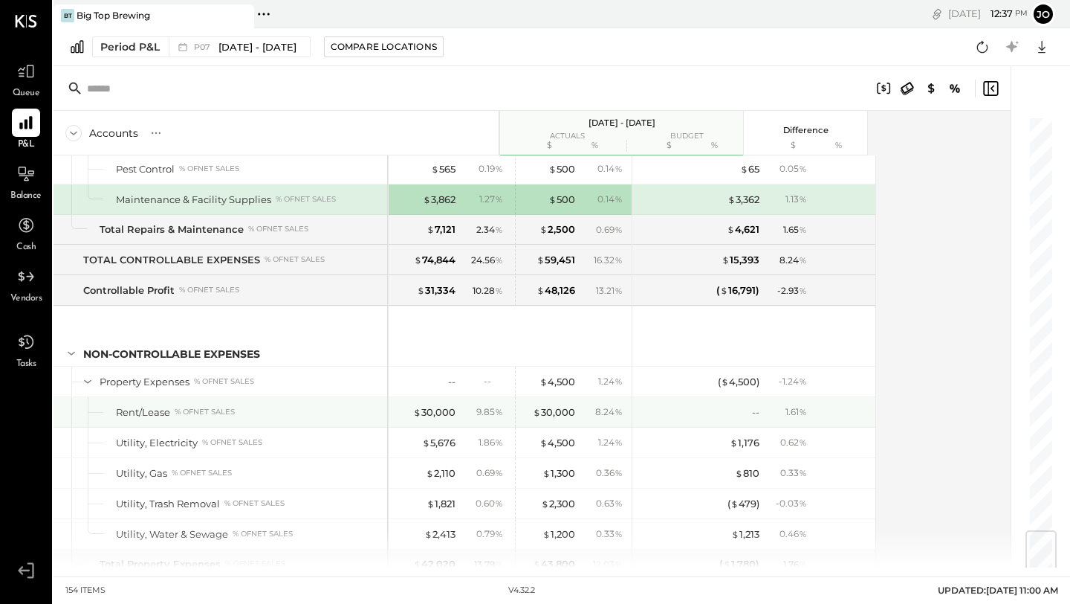
scroll to position [3513, 0]
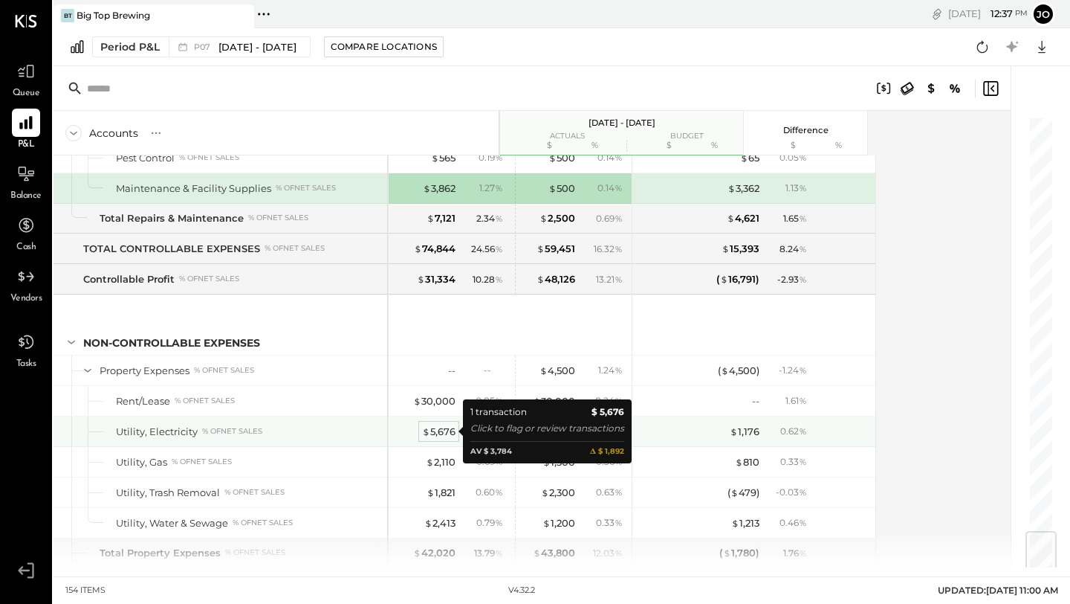
click at [439, 435] on div "$ 5,676" at bounding box center [438, 431] width 33 height 14
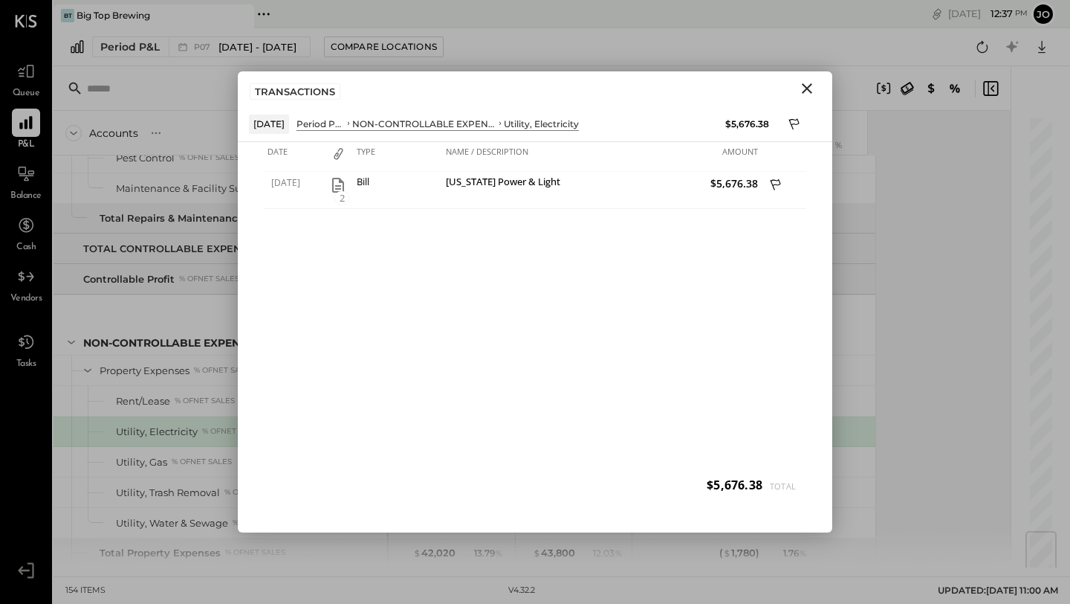
click at [807, 85] on icon "Close" at bounding box center [807, 89] width 18 height 18
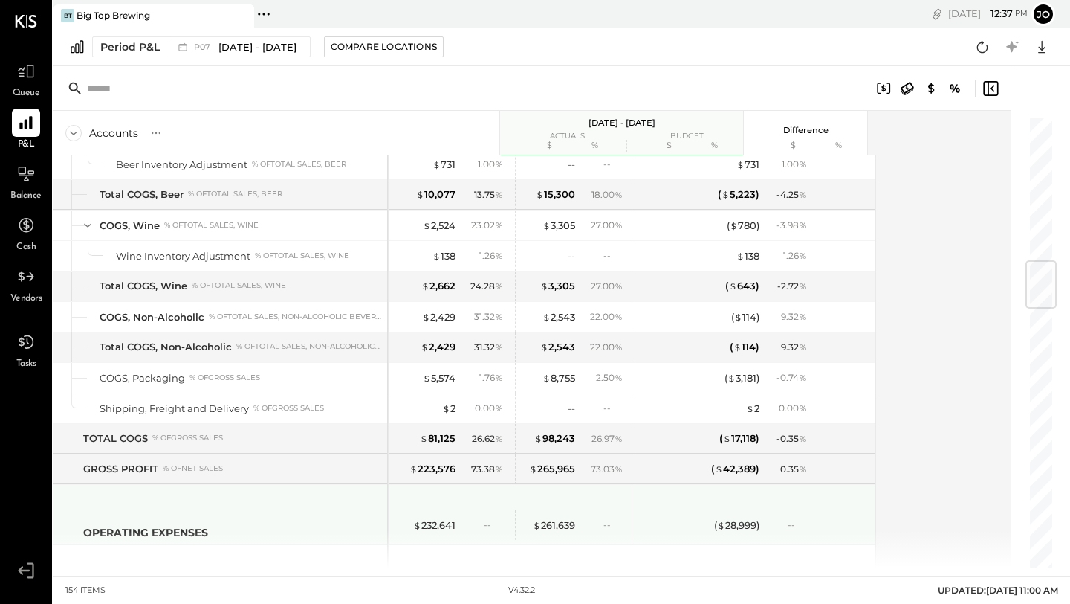
scroll to position [1222, 0]
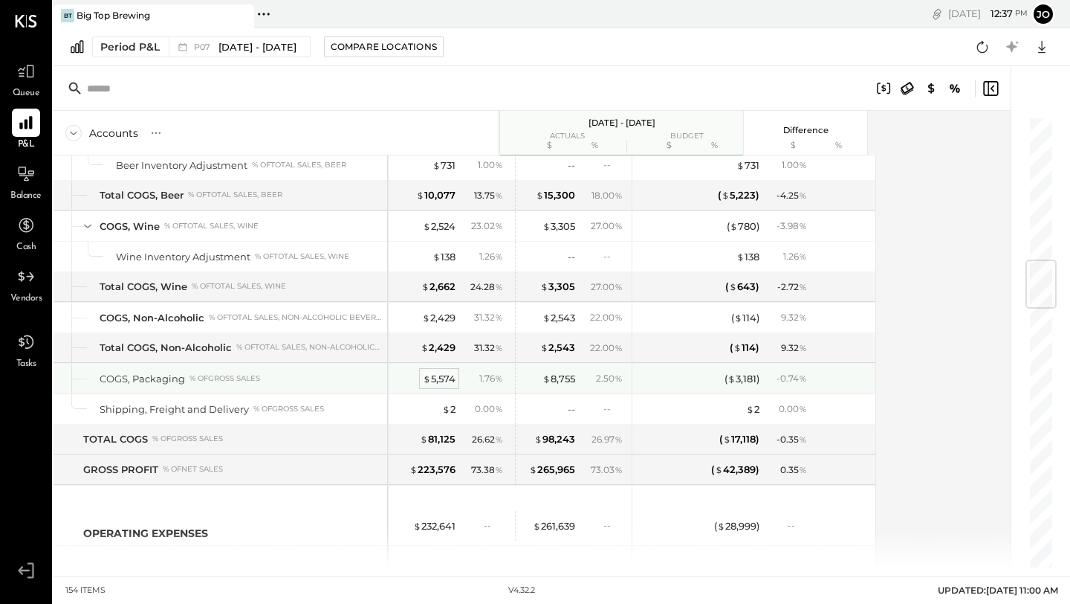
click at [445, 383] on div "$ 5,574" at bounding box center [439, 379] width 33 height 14
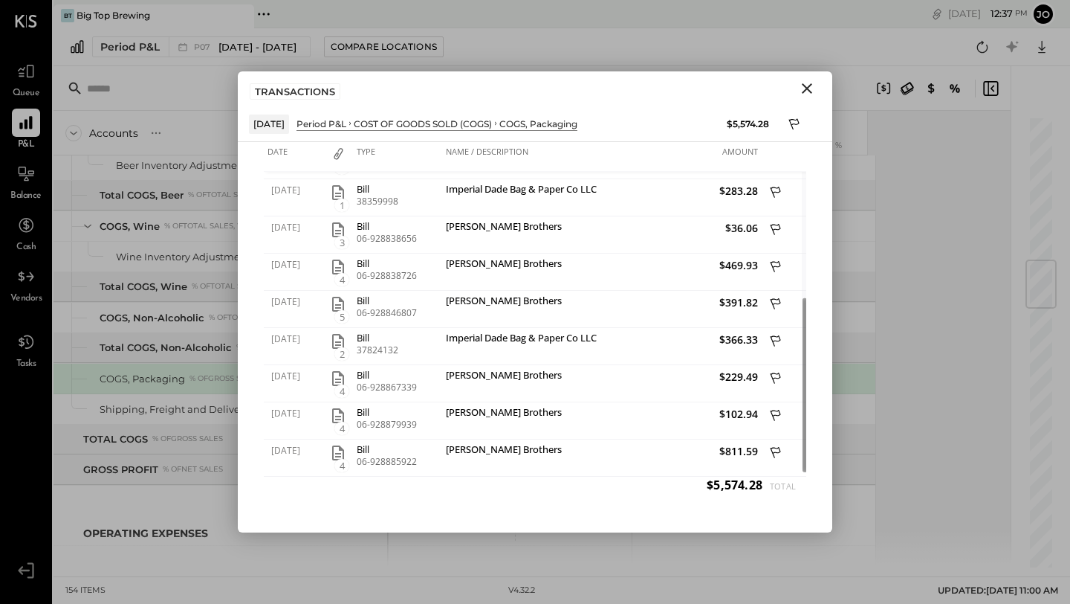
click at [806, 85] on icon "Close" at bounding box center [807, 89] width 18 height 18
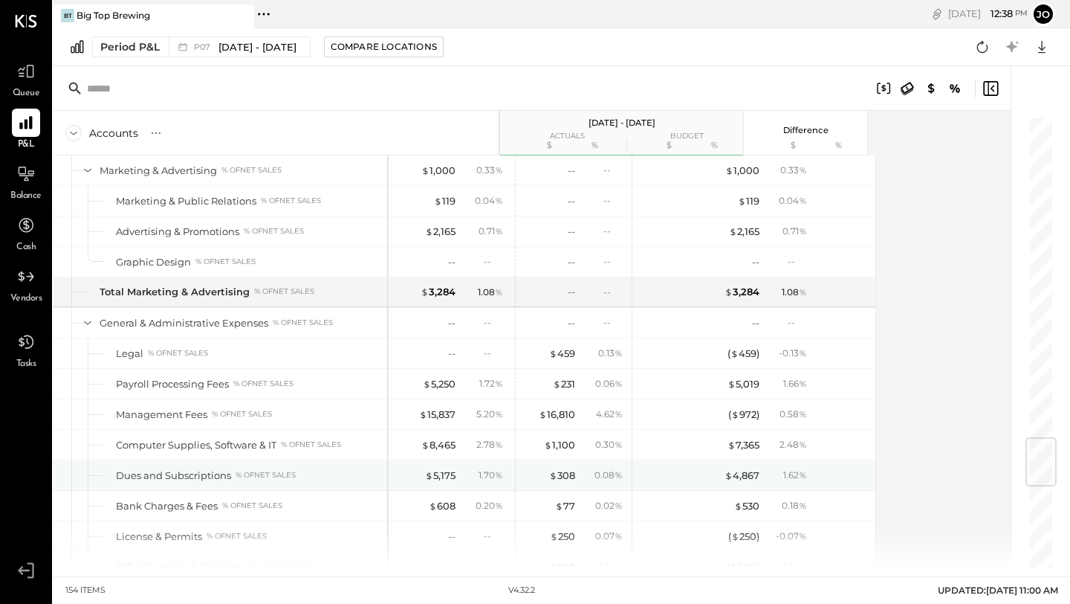
scroll to position [2725, 0]
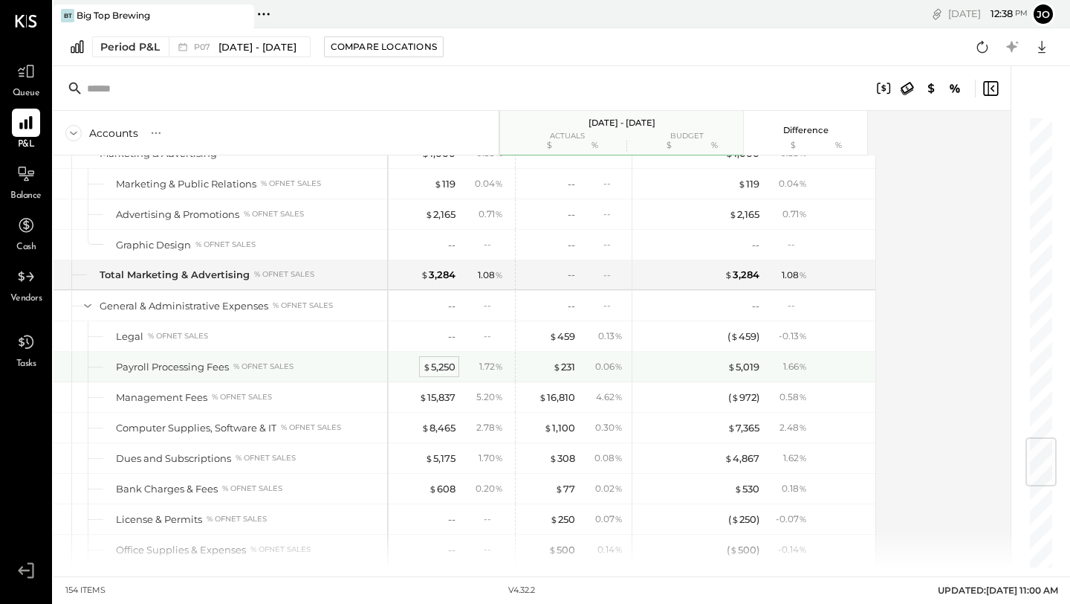
click at [434, 362] on div "$ 5,250" at bounding box center [439, 367] width 33 height 14
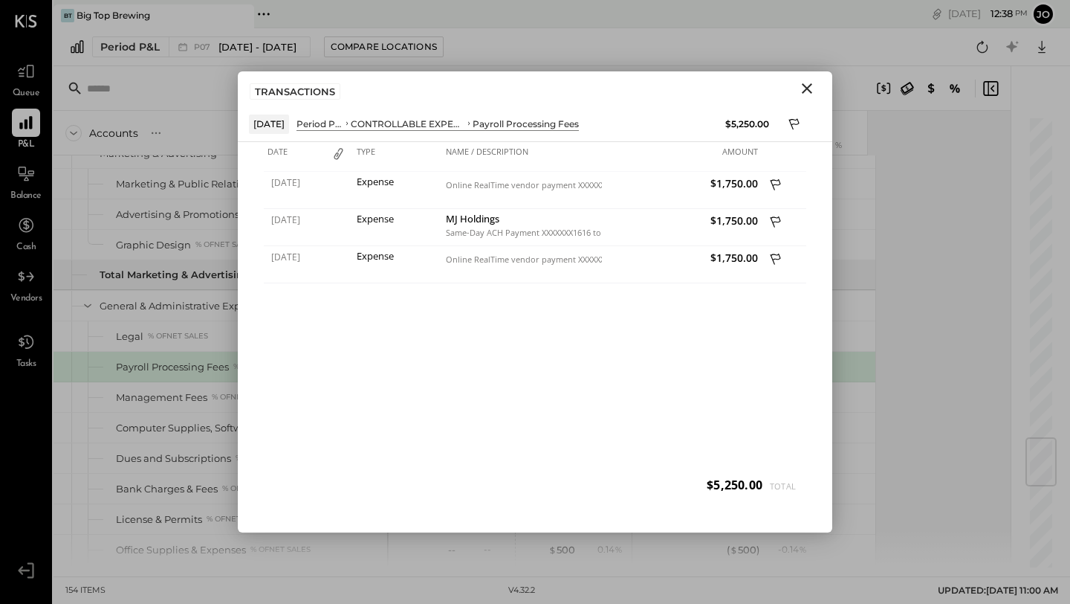
click at [806, 92] on icon "Close" at bounding box center [807, 89] width 18 height 18
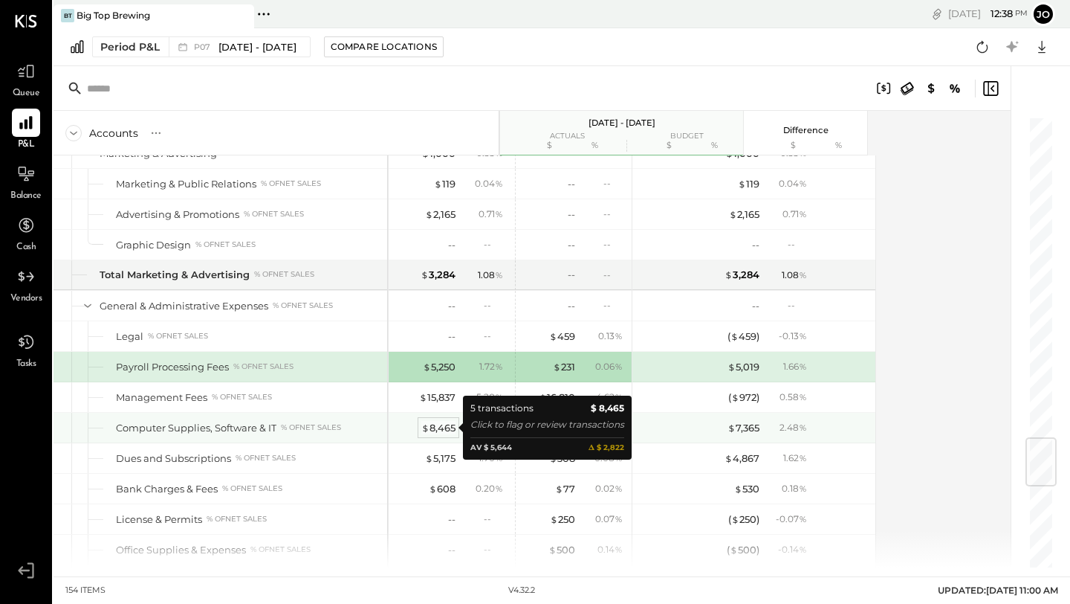
click at [443, 431] on div "$ 8,465" at bounding box center [438, 428] width 34 height 14
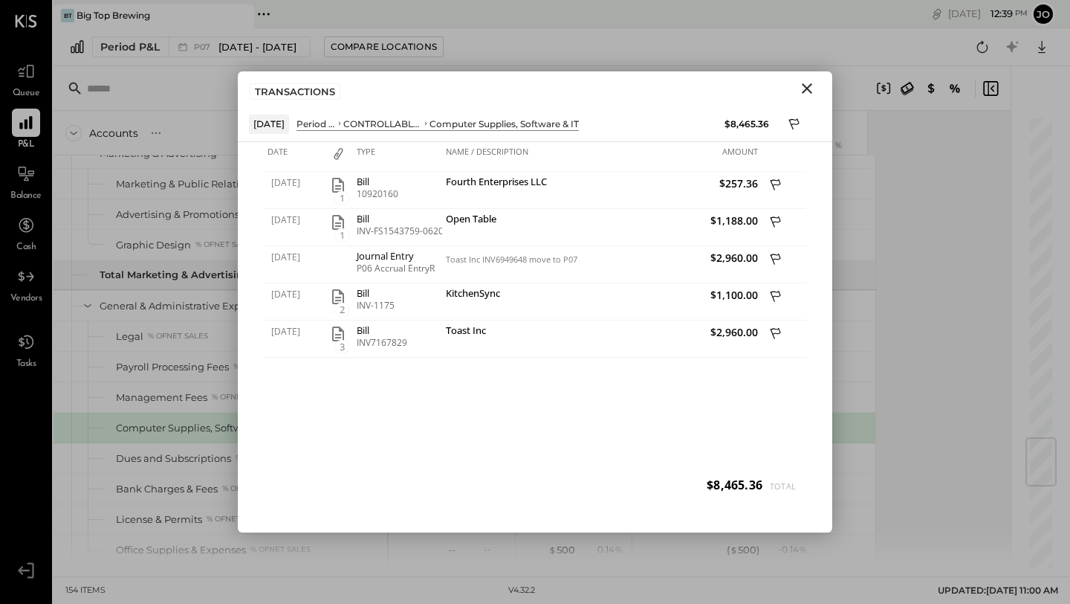
click at [802, 91] on icon "Close" at bounding box center [807, 89] width 18 height 18
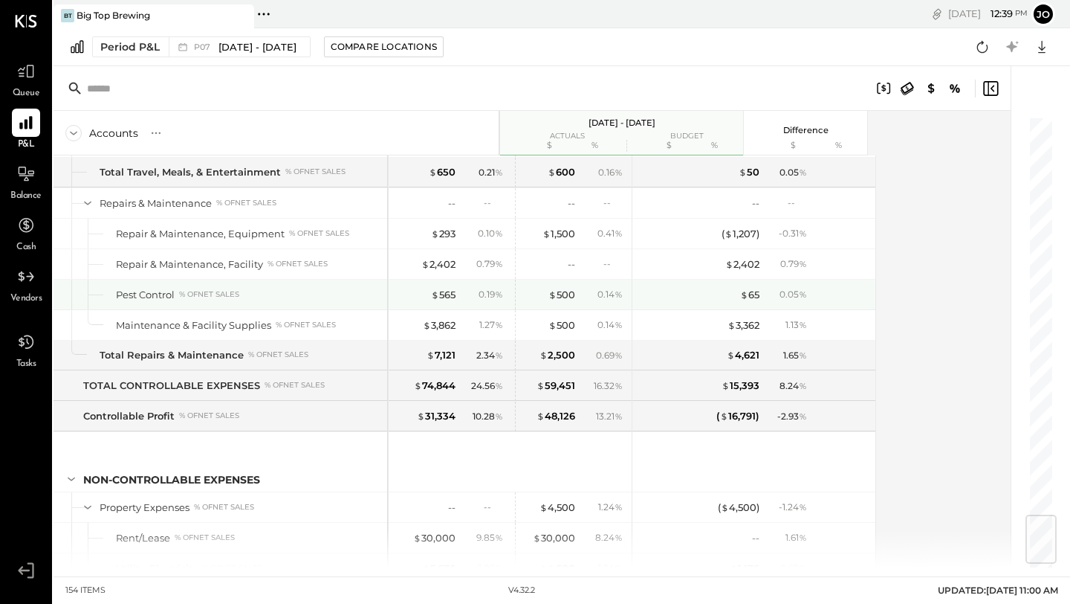
scroll to position [3386, 0]
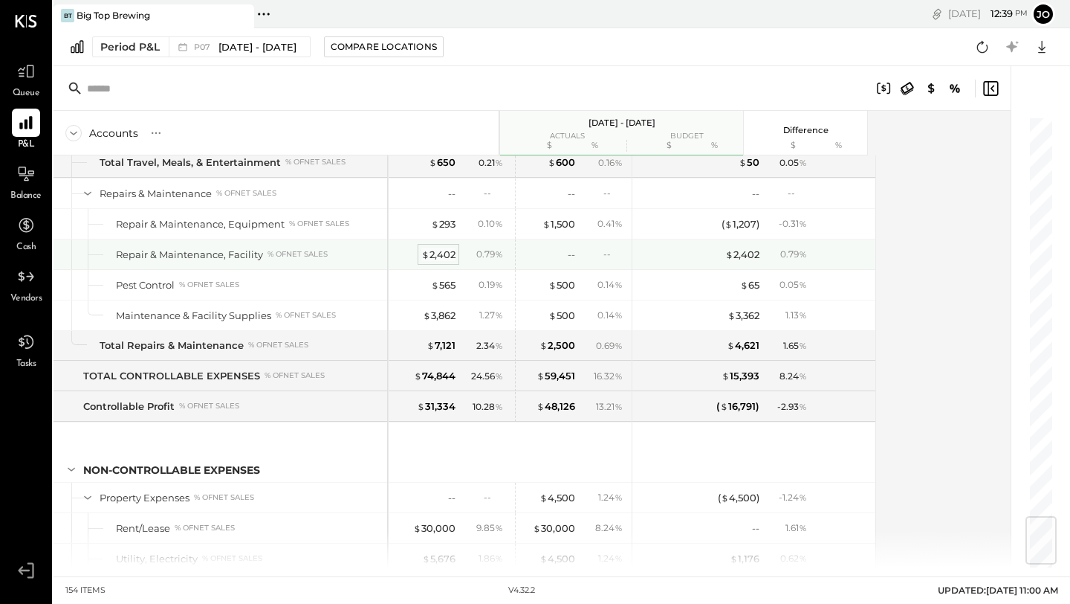
click at [445, 252] on div "$ 2,402" at bounding box center [438, 255] width 34 height 14
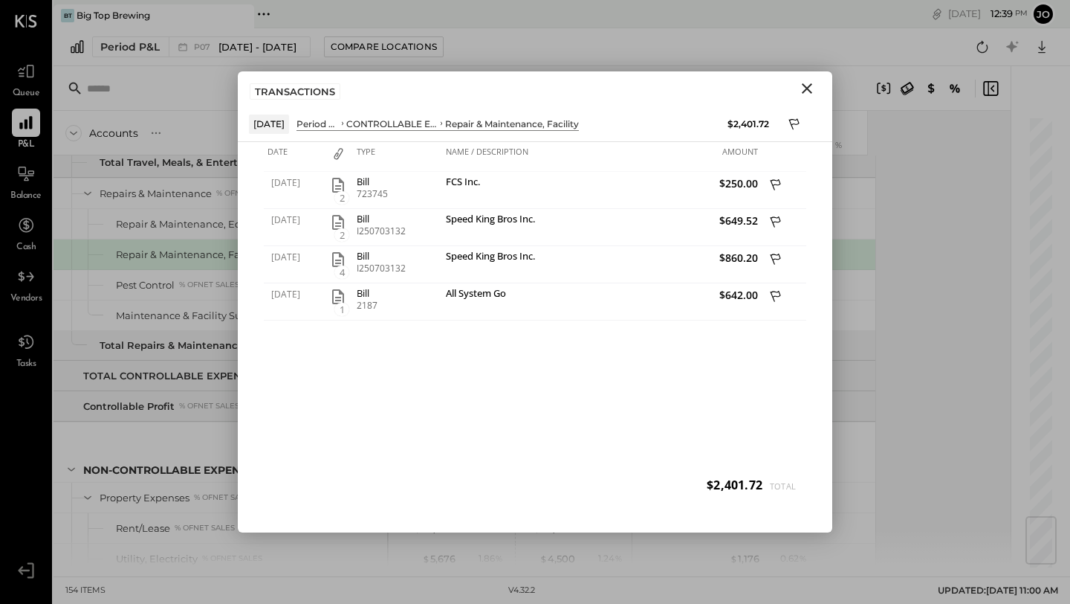
click at [806, 84] on icon "Close" at bounding box center [807, 89] width 18 height 18
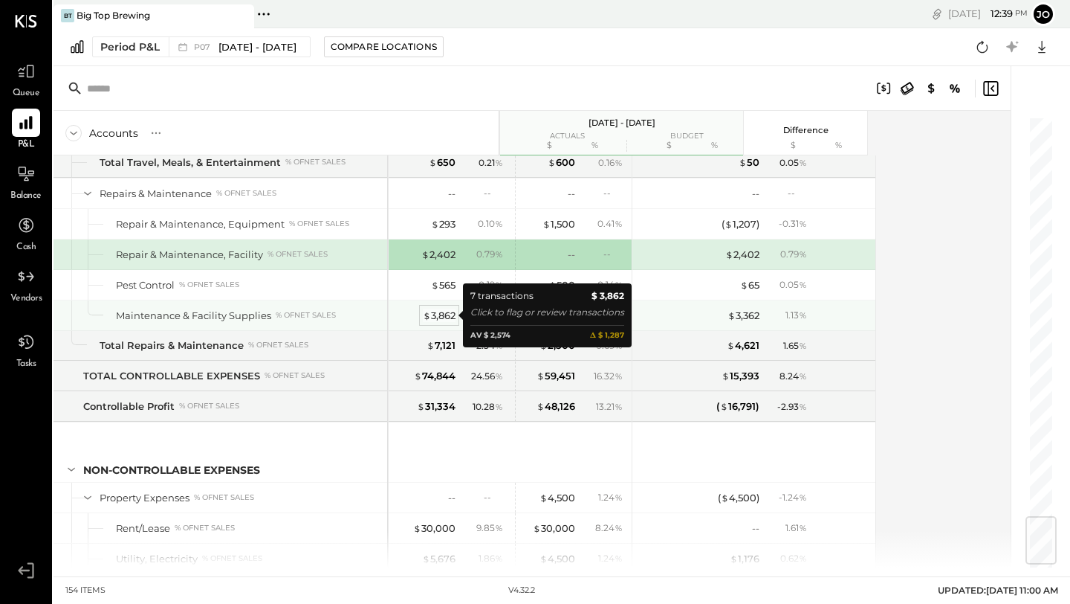
click at [432, 317] on div "$ 3,862" at bounding box center [439, 315] width 33 height 14
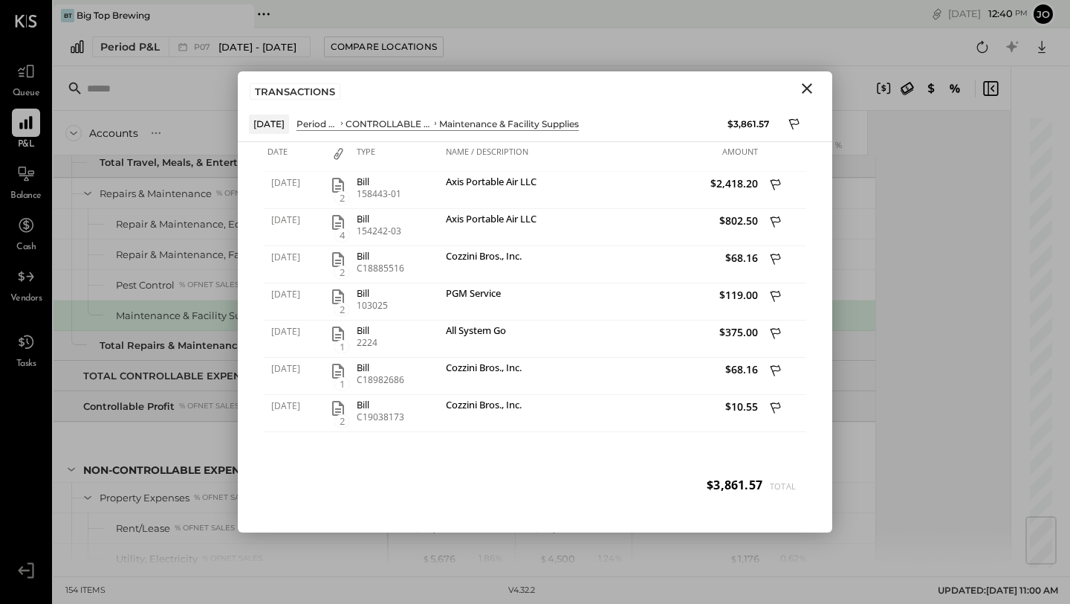
click at [810, 88] on icon "Close" at bounding box center [807, 89] width 18 height 18
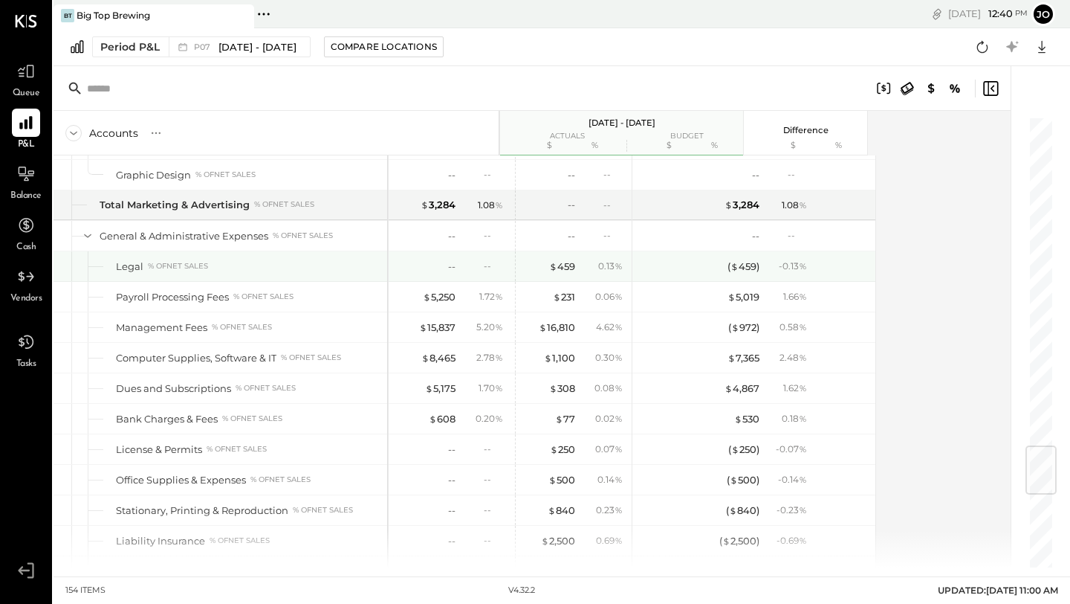
scroll to position [2793, 0]
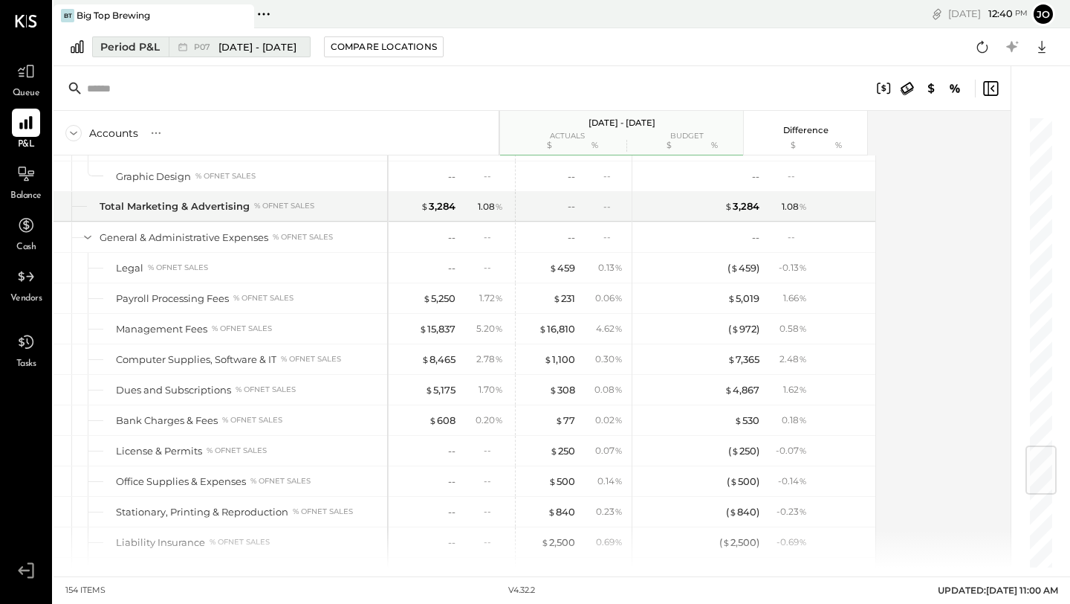
click at [209, 51] on div "P07 [DATE] - [DATE]" at bounding box center [245, 47] width 103 height 14
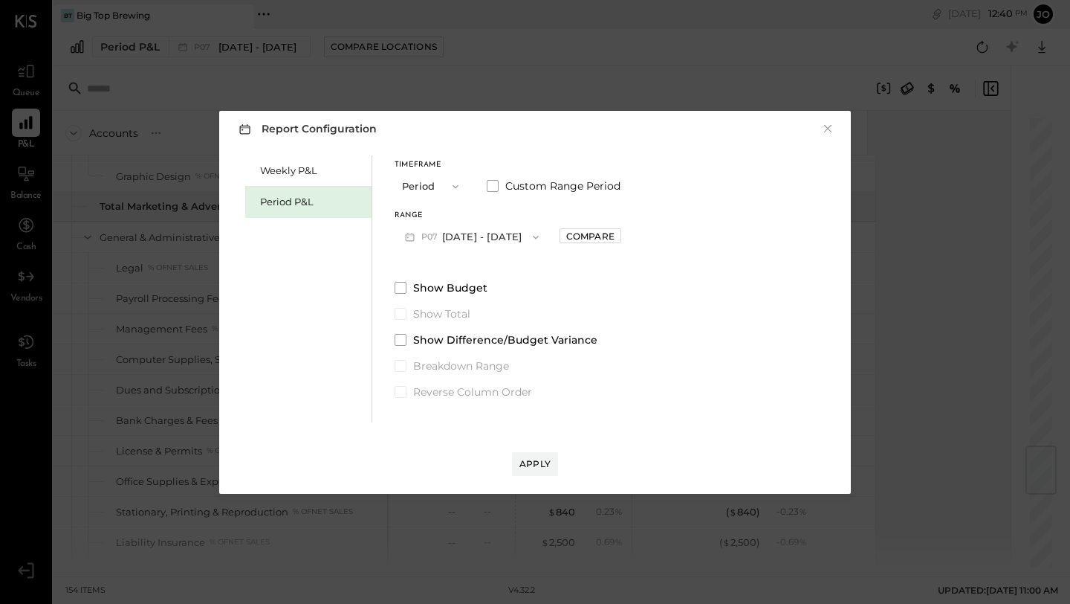
click at [432, 238] on span "P07" at bounding box center [431, 237] width 21 height 12
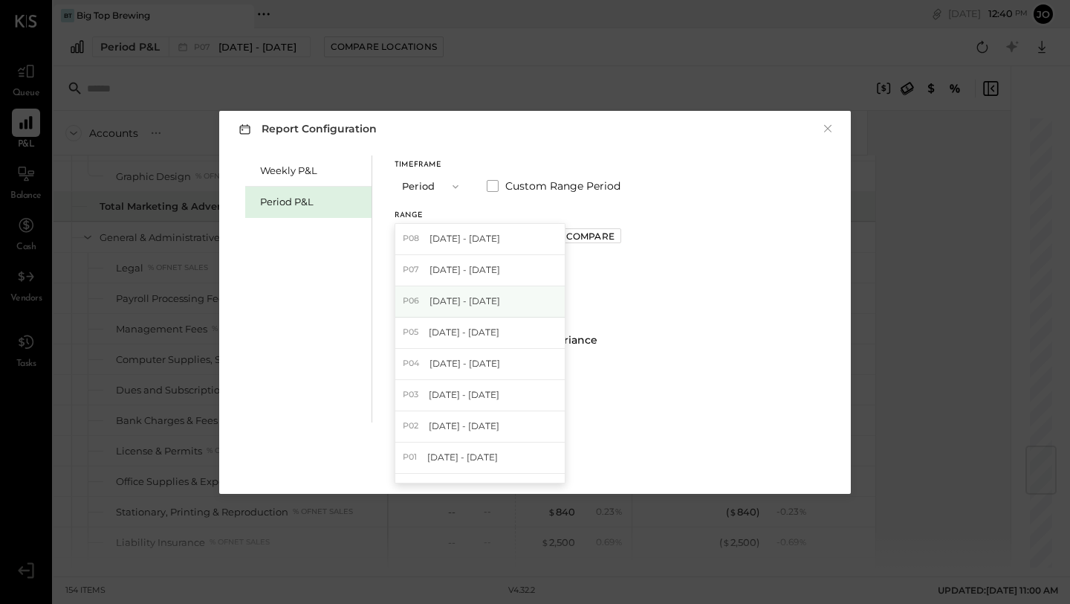
click at [423, 300] on span "P06" at bounding box center [413, 301] width 21 height 12
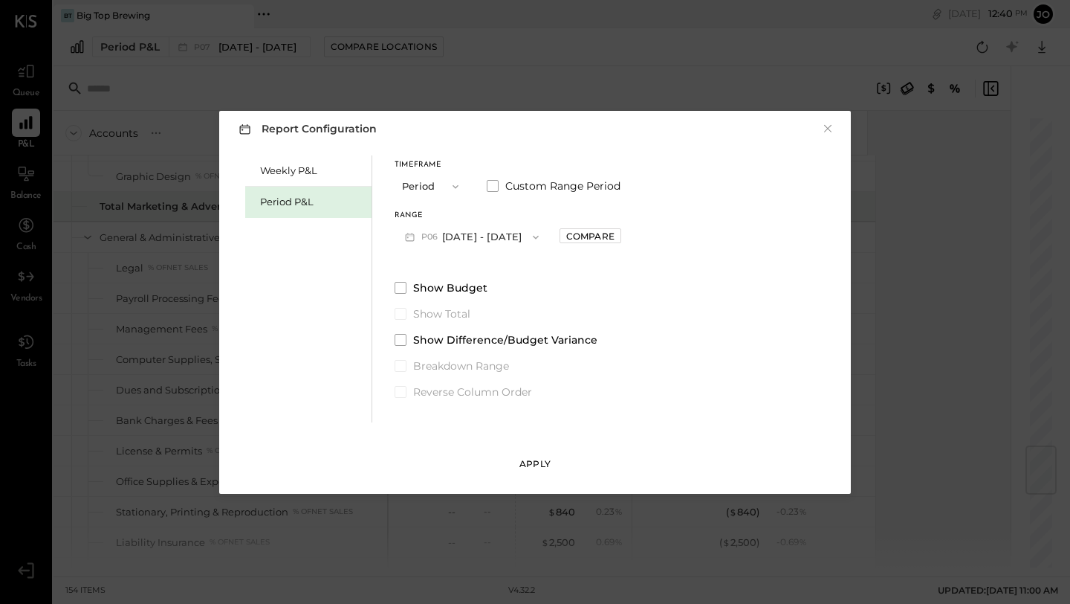
click at [523, 460] on div "Apply" at bounding box center [535, 463] width 31 height 13
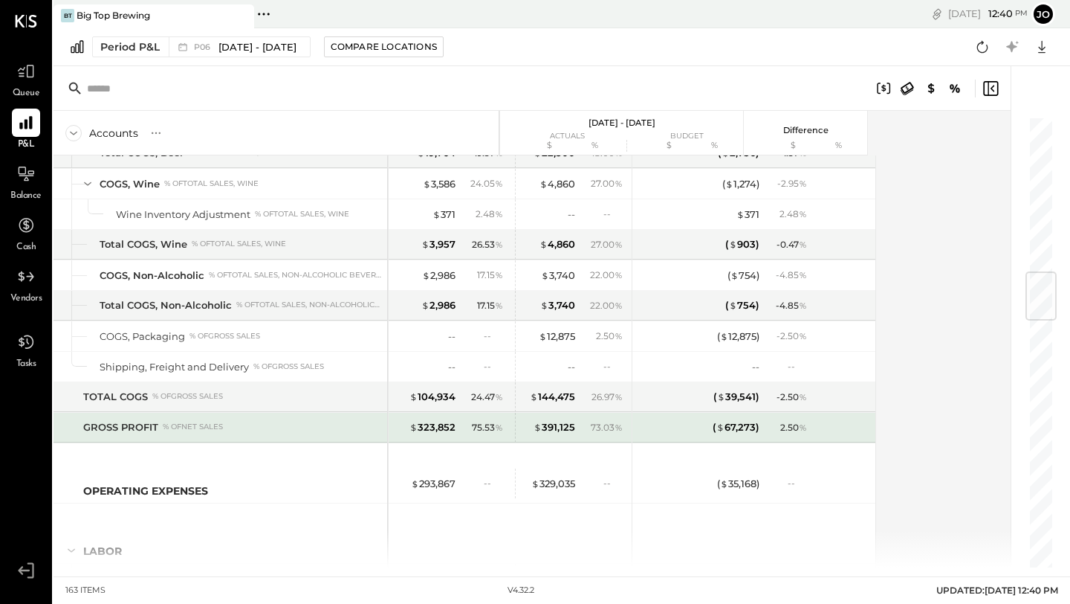
scroll to position [1324, 0]
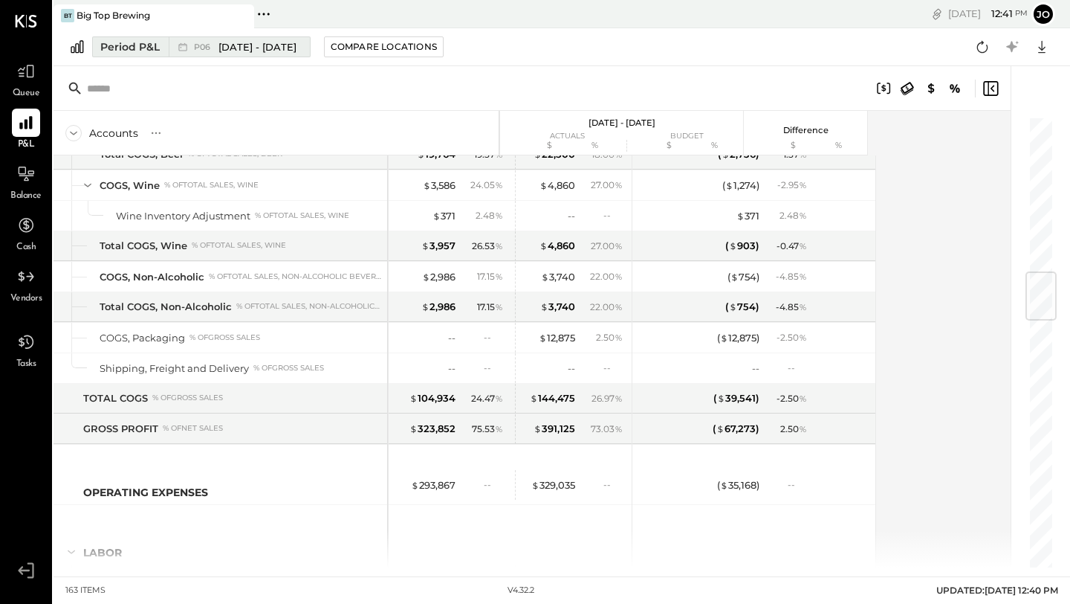
click at [219, 48] on span "[DATE] - [DATE]" at bounding box center [258, 47] width 78 height 14
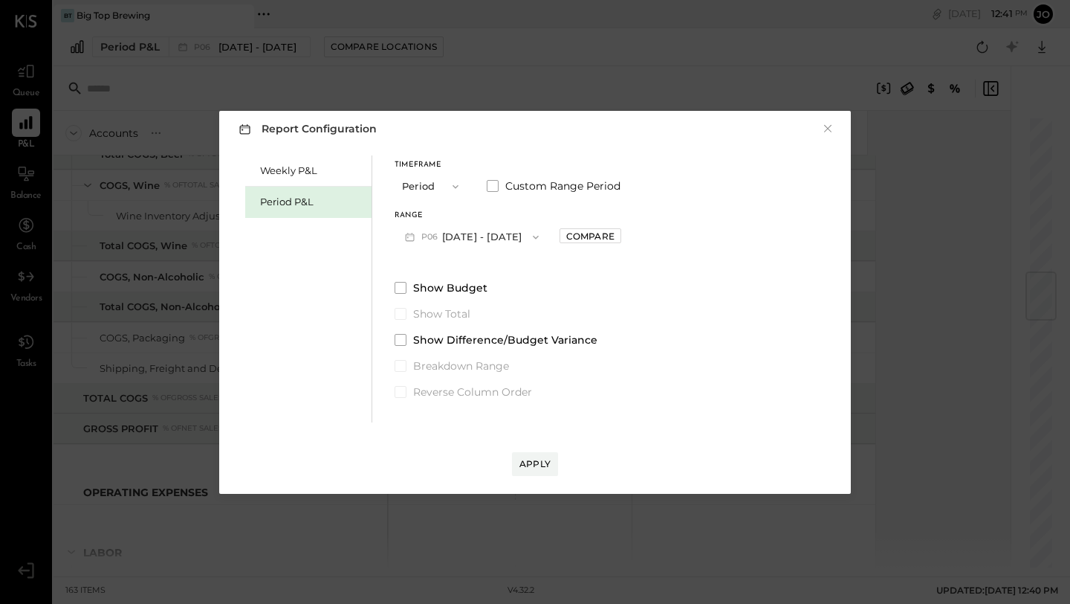
click at [462, 239] on button "P06 [DATE] - [DATE]" at bounding box center [472, 237] width 155 height 28
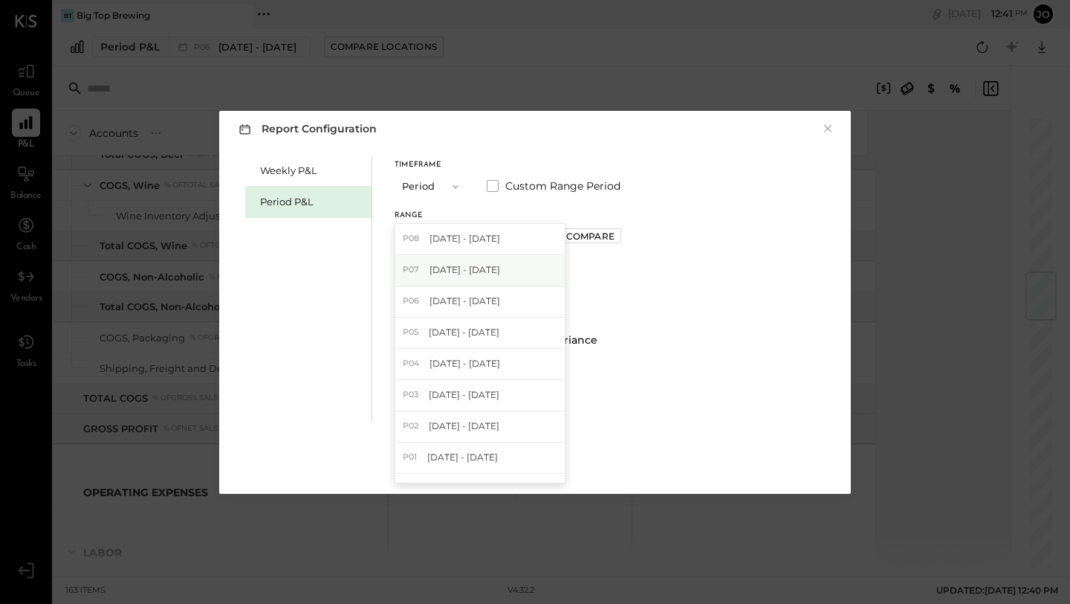
click at [443, 268] on span "[DATE] - [DATE]" at bounding box center [465, 269] width 71 height 13
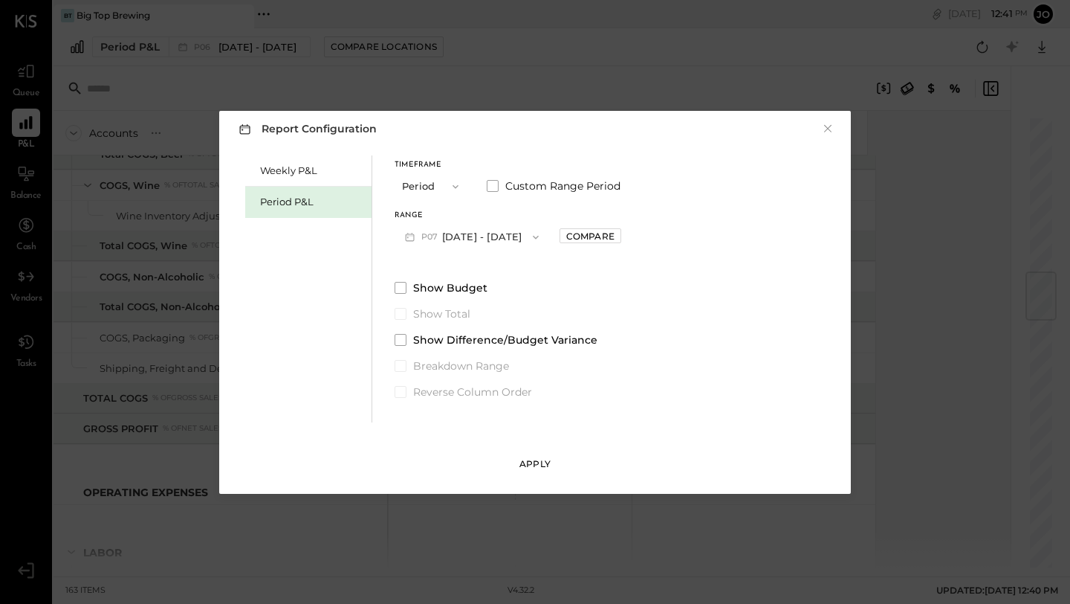
click at [520, 459] on div "Apply" at bounding box center [535, 463] width 31 height 13
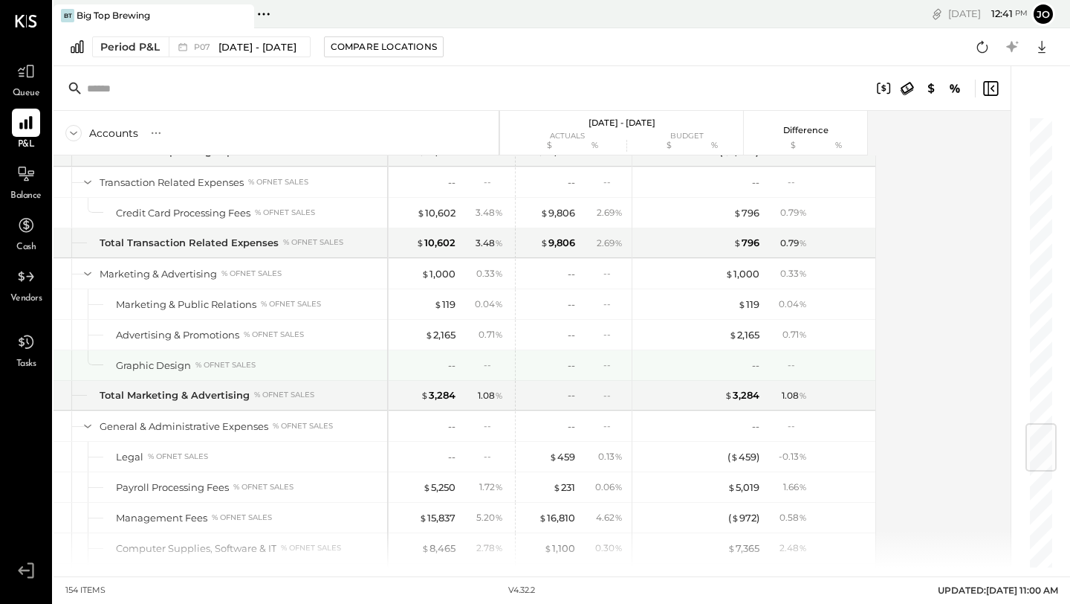
scroll to position [2599, 0]
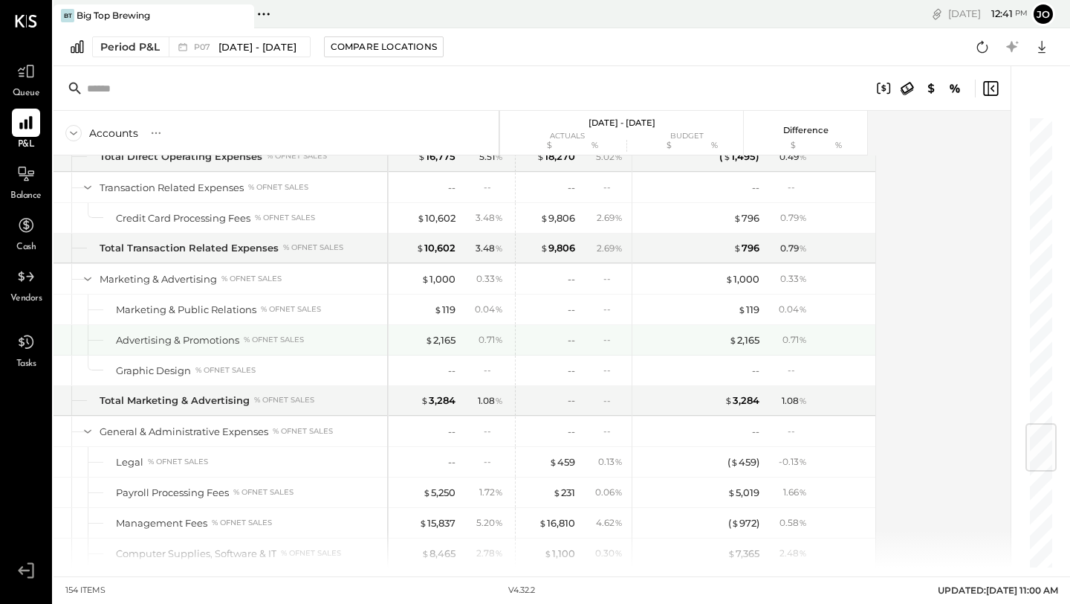
click at [440, 332] on div "$ 2,165 0.71 %" at bounding box center [452, 340] width 112 height 30
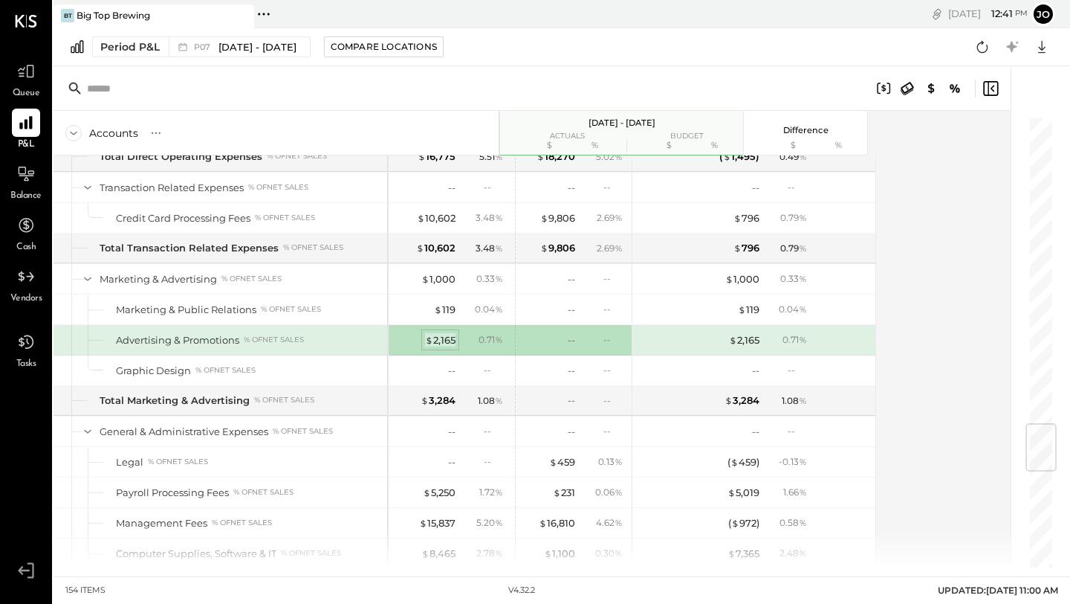
click at [438, 339] on div "$ 2,165" at bounding box center [440, 340] width 30 height 14
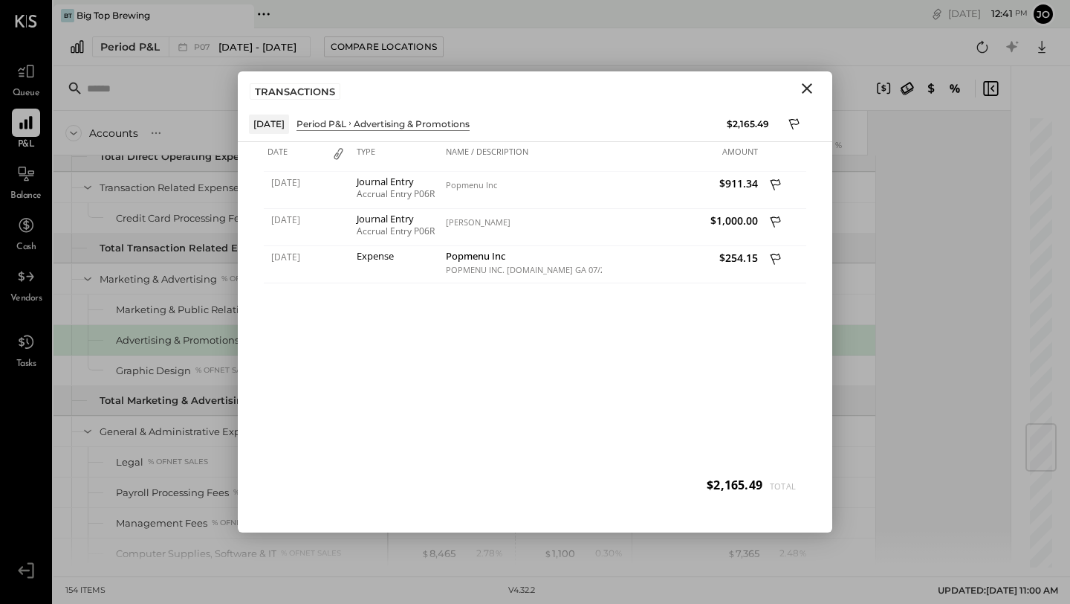
click at [809, 88] on icon "Close" at bounding box center [807, 89] width 18 height 18
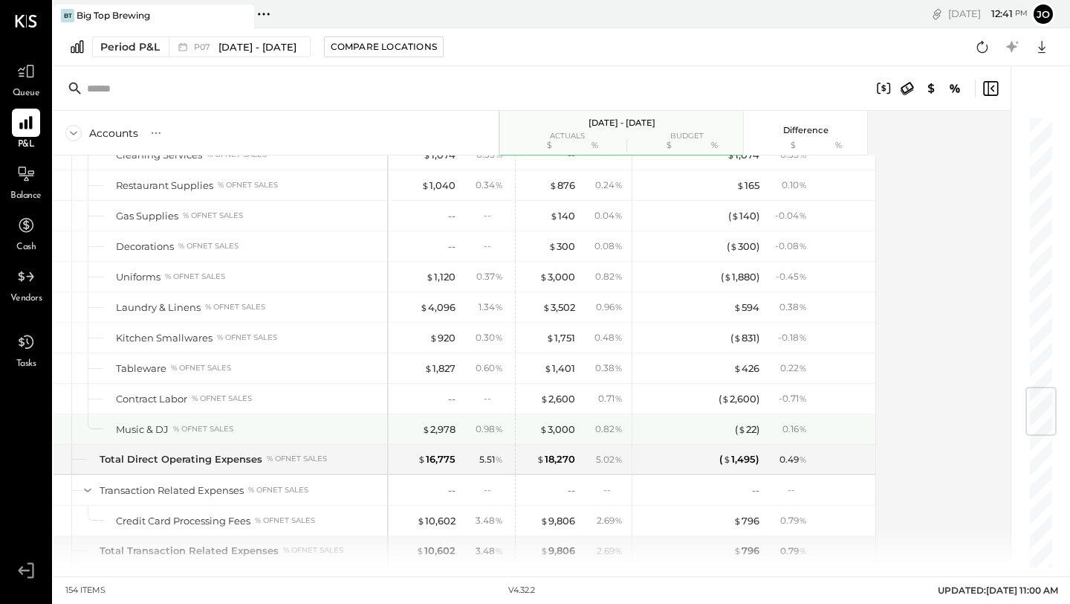
scroll to position [2296, 0]
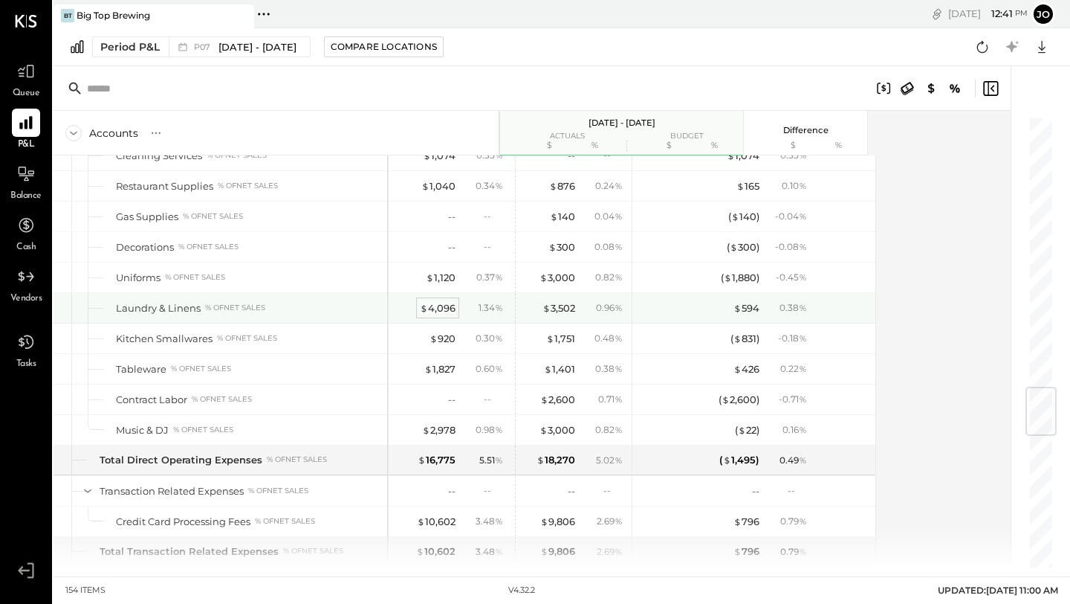
click at [431, 308] on div "$ 4,096" at bounding box center [438, 308] width 36 height 14
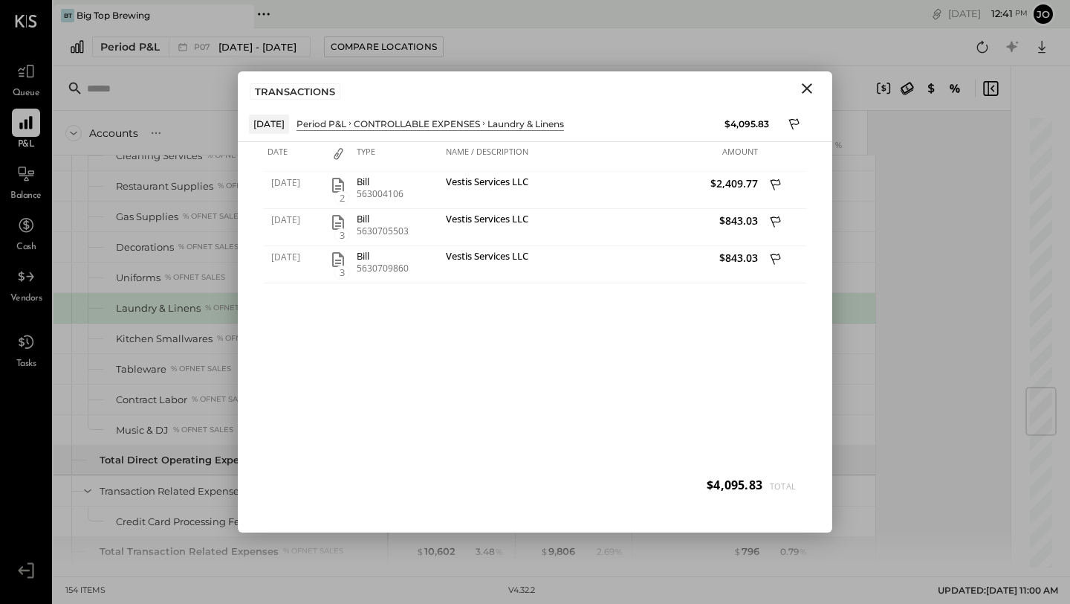
click at [799, 80] on icon "Close" at bounding box center [807, 89] width 18 height 18
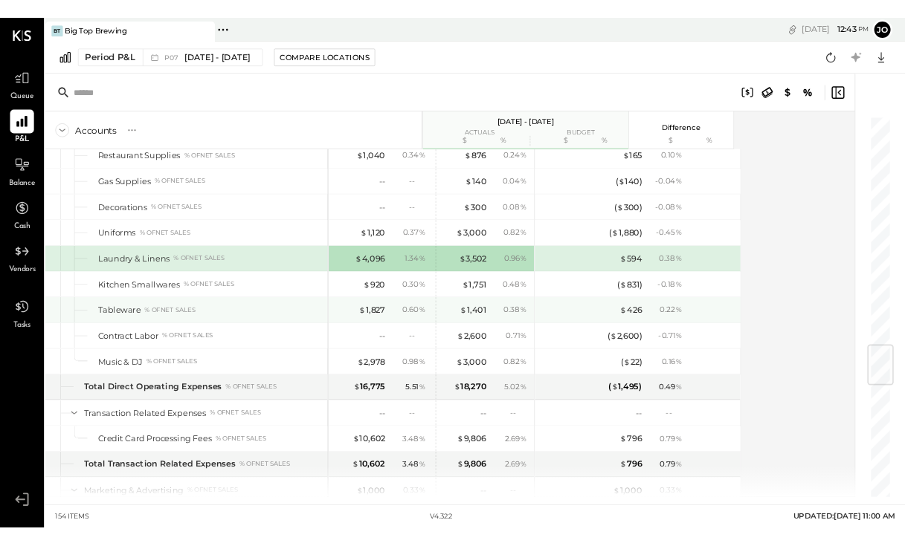
scroll to position [2325, 0]
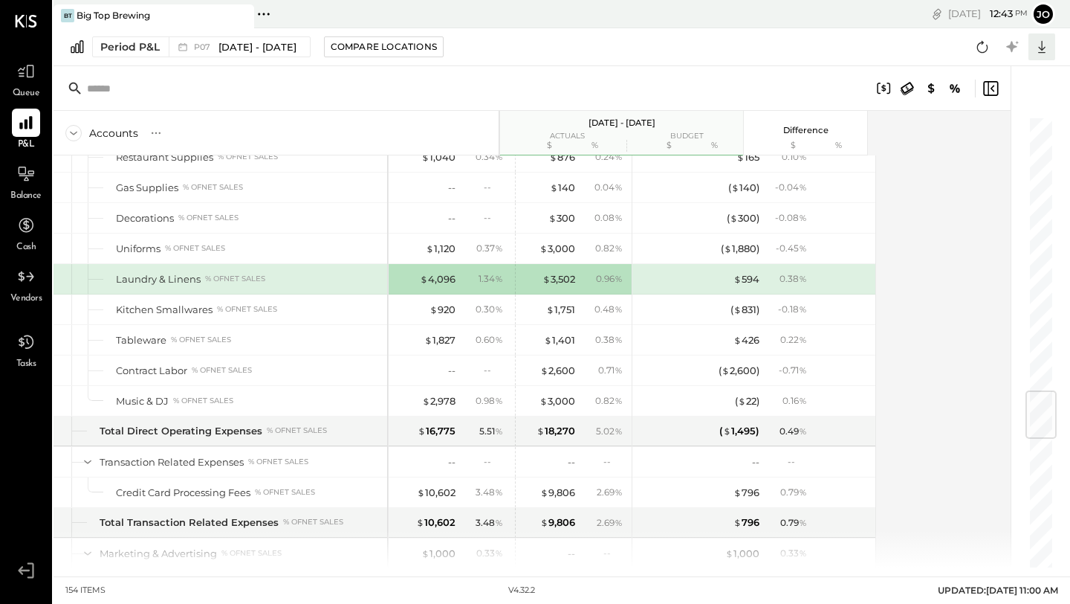
click at [904, 47] on icon at bounding box center [1041, 46] width 19 height 19
click at [904, 137] on div "Excel" at bounding box center [996, 133] width 119 height 31
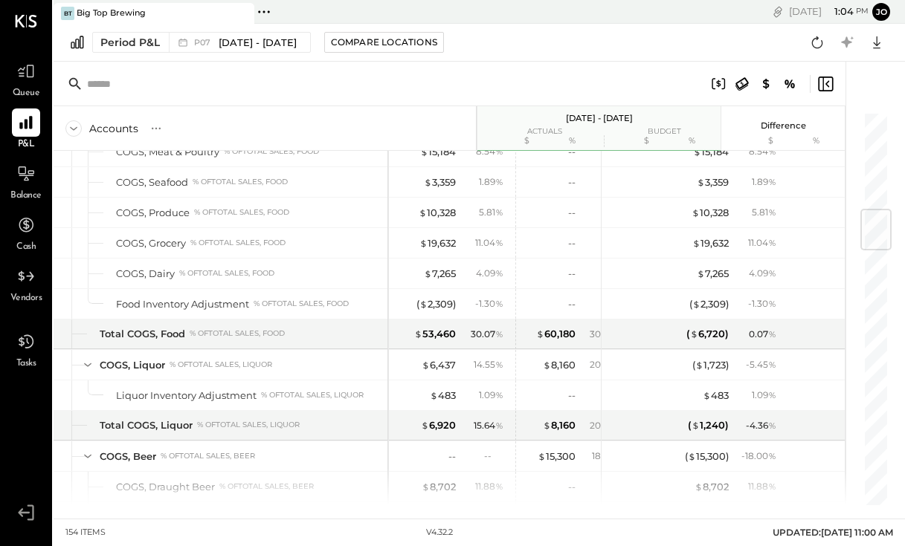
scroll to position [828, 0]
